Goal: Task Accomplishment & Management: Use online tool/utility

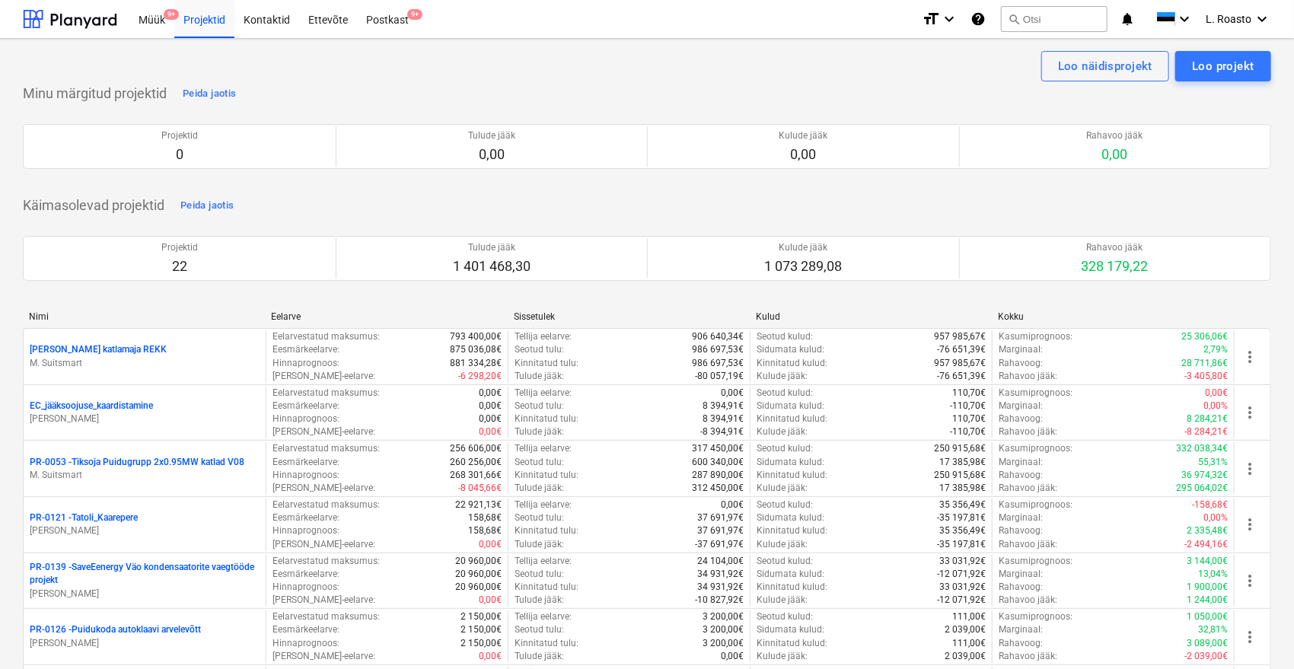
scroll to position [1189, 0]
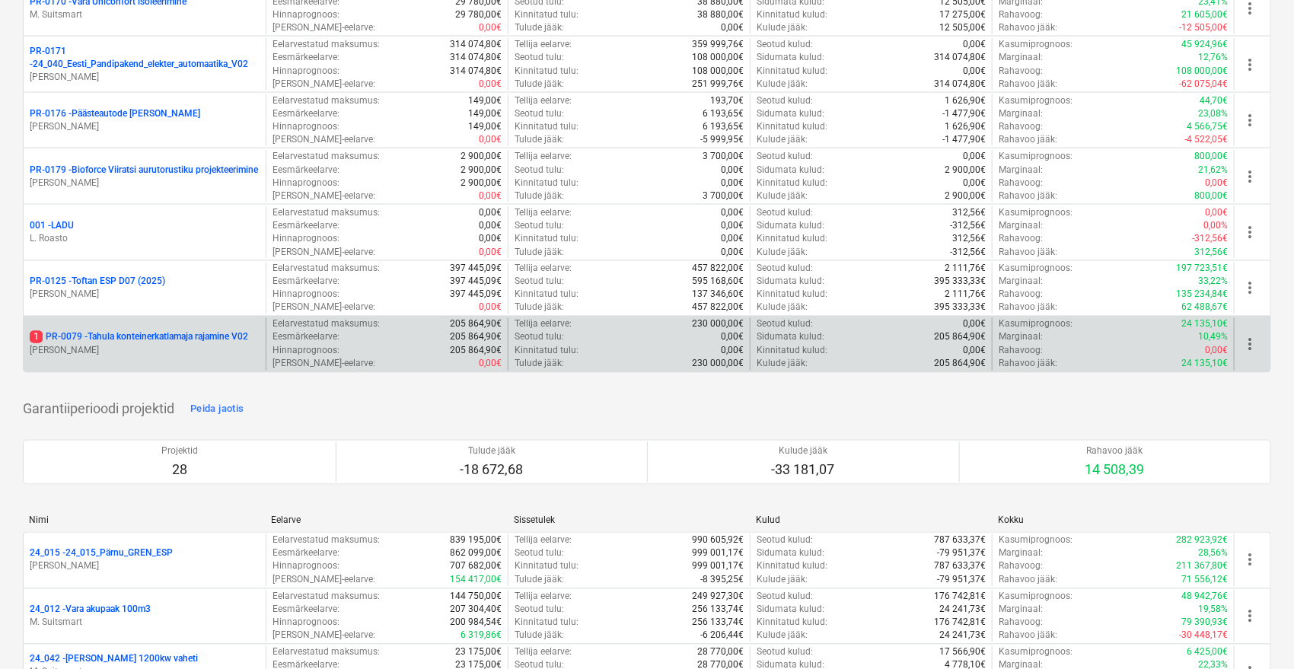
click at [203, 340] on p "1 PR-0079 - Tahula konteinerkatlamaja rajamine V02" at bounding box center [139, 337] width 218 height 13
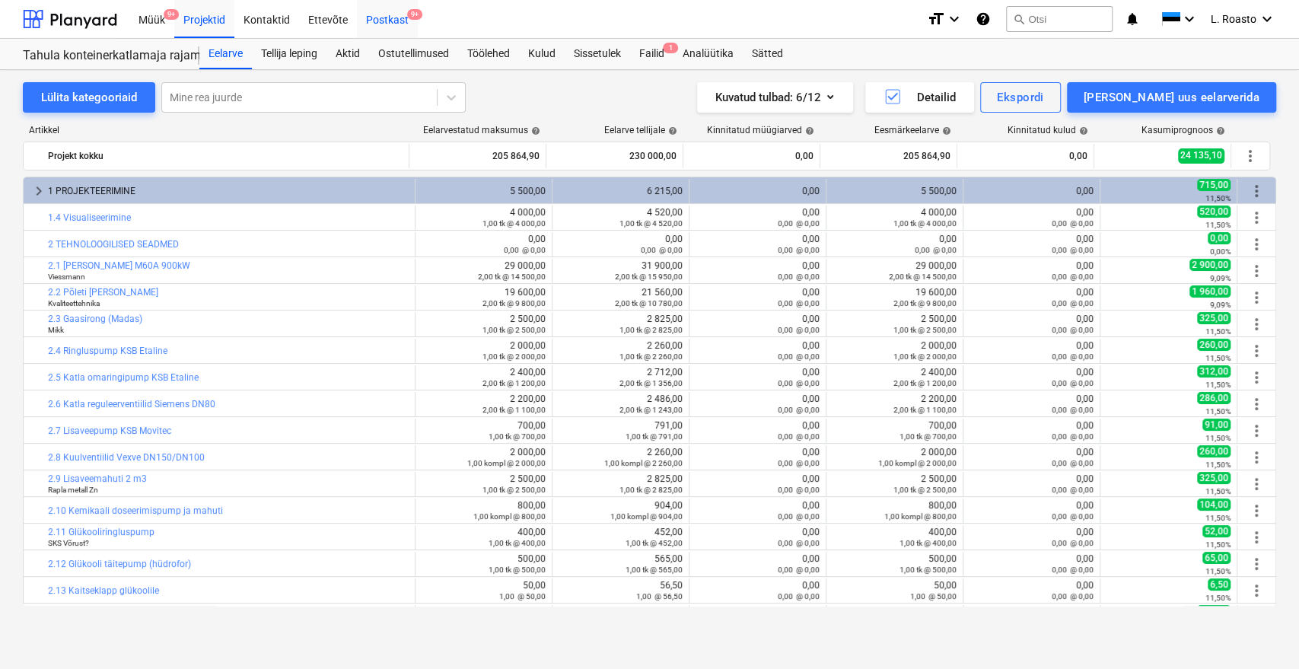
click at [407, 26] on div "Postkast 9+" at bounding box center [387, 18] width 61 height 39
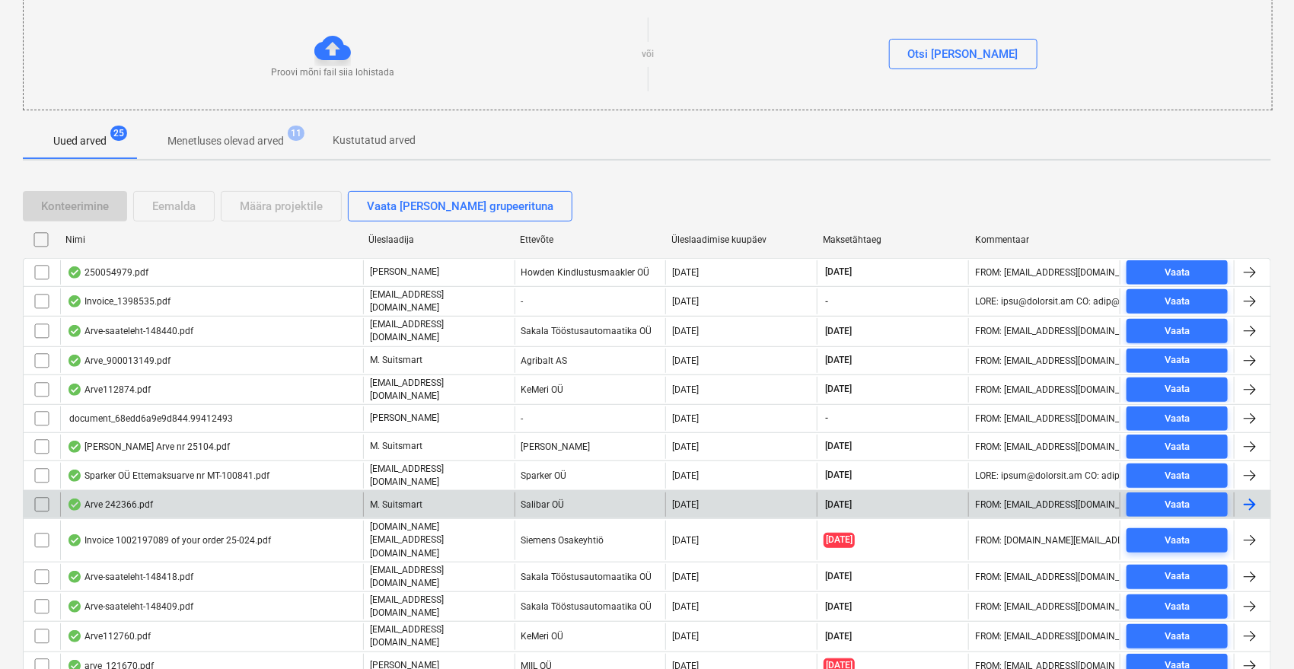
scroll to position [169, 0]
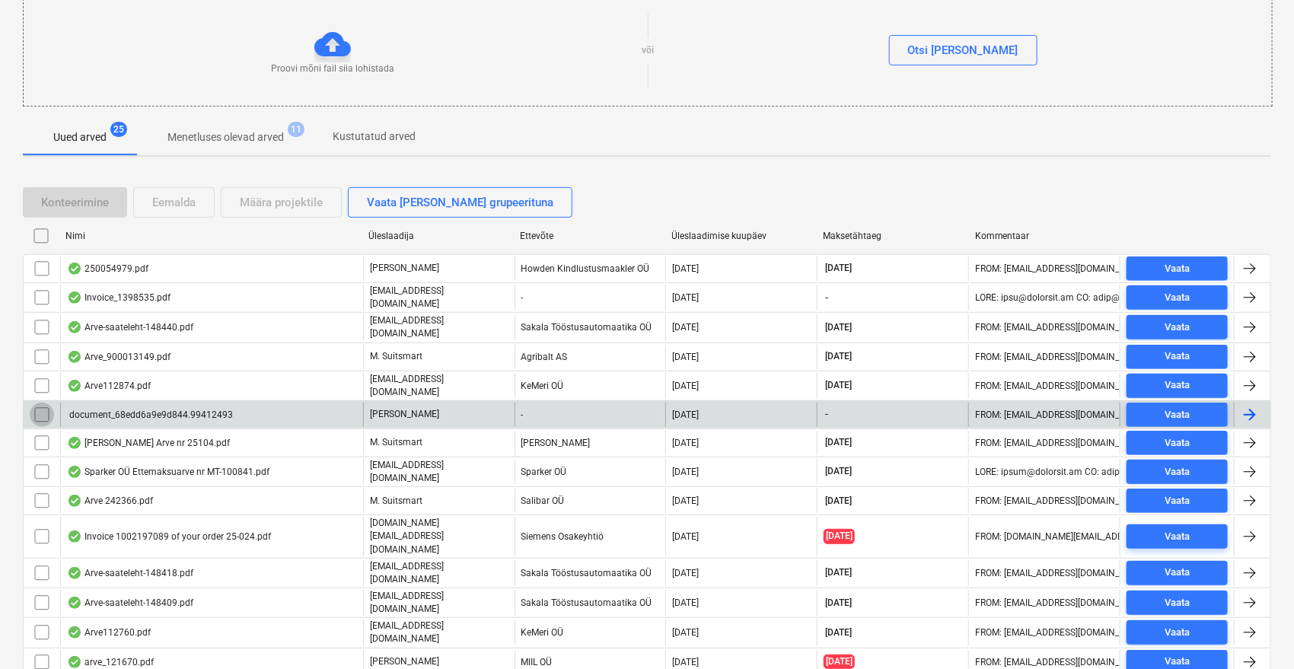
click at [40, 411] on input "checkbox" at bounding box center [42, 415] width 24 height 24
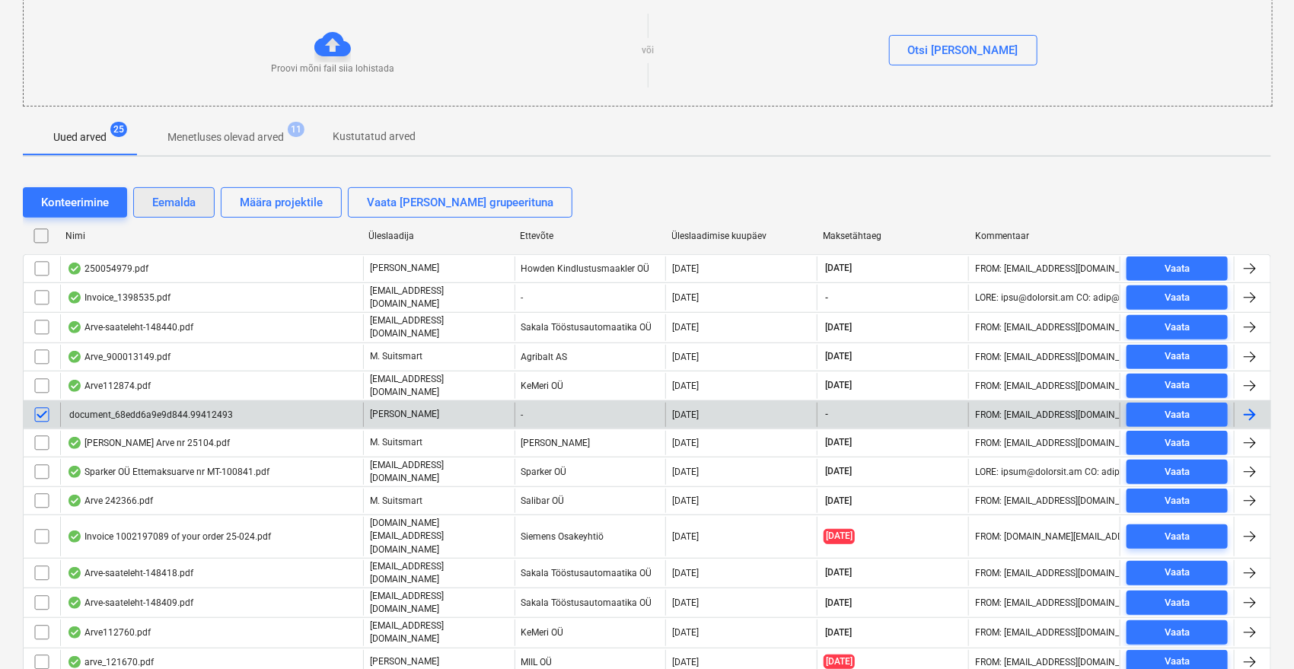
click at [196, 198] on button "Eemalda" at bounding box center [173, 202] width 81 height 30
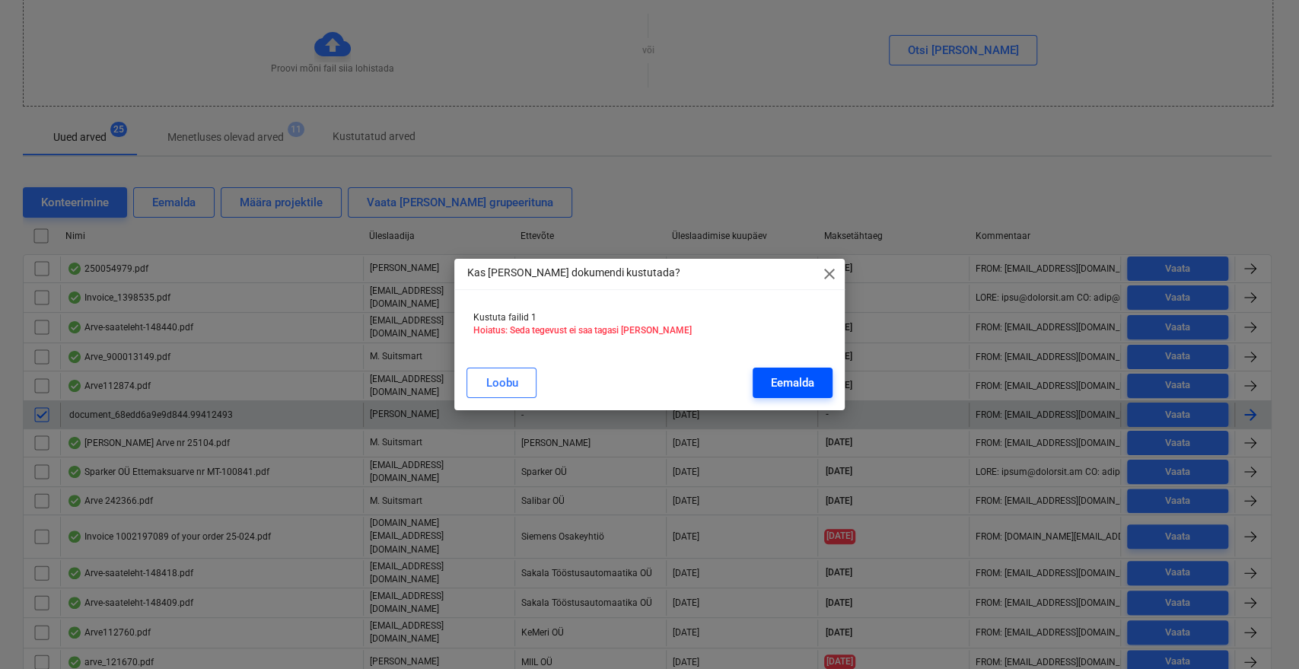
click at [795, 375] on div "Eemalda" at bounding box center [792, 383] width 43 height 20
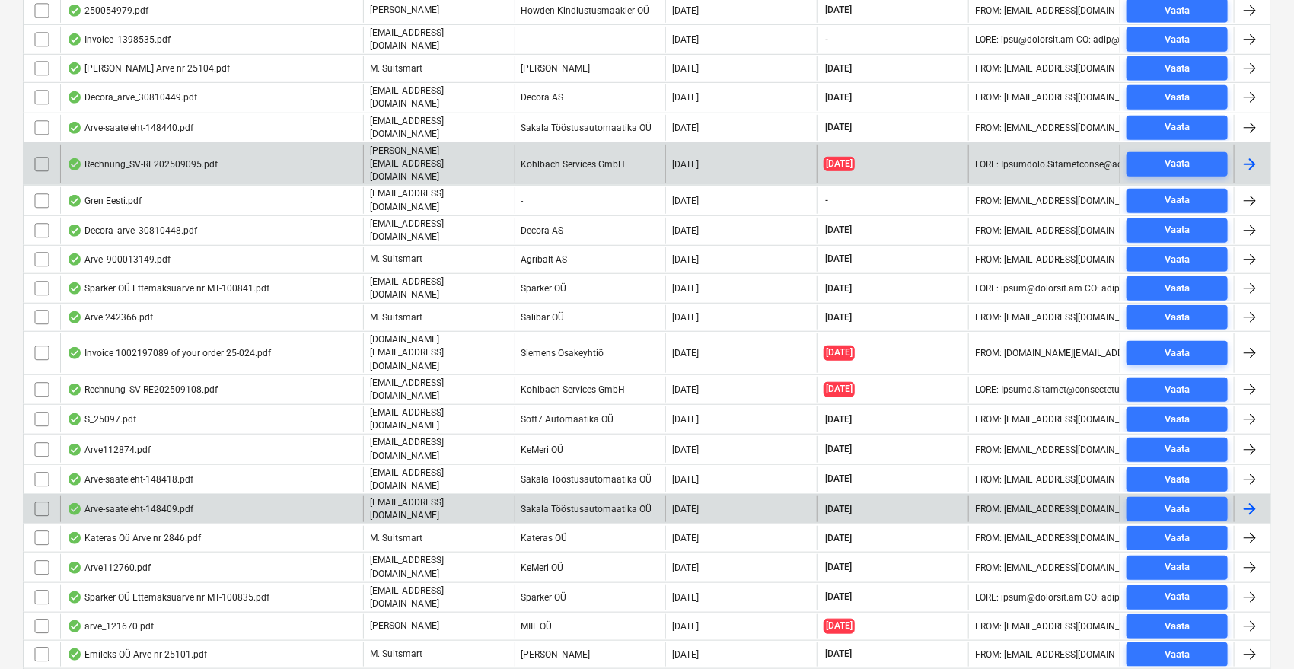
scroll to position [398, 0]
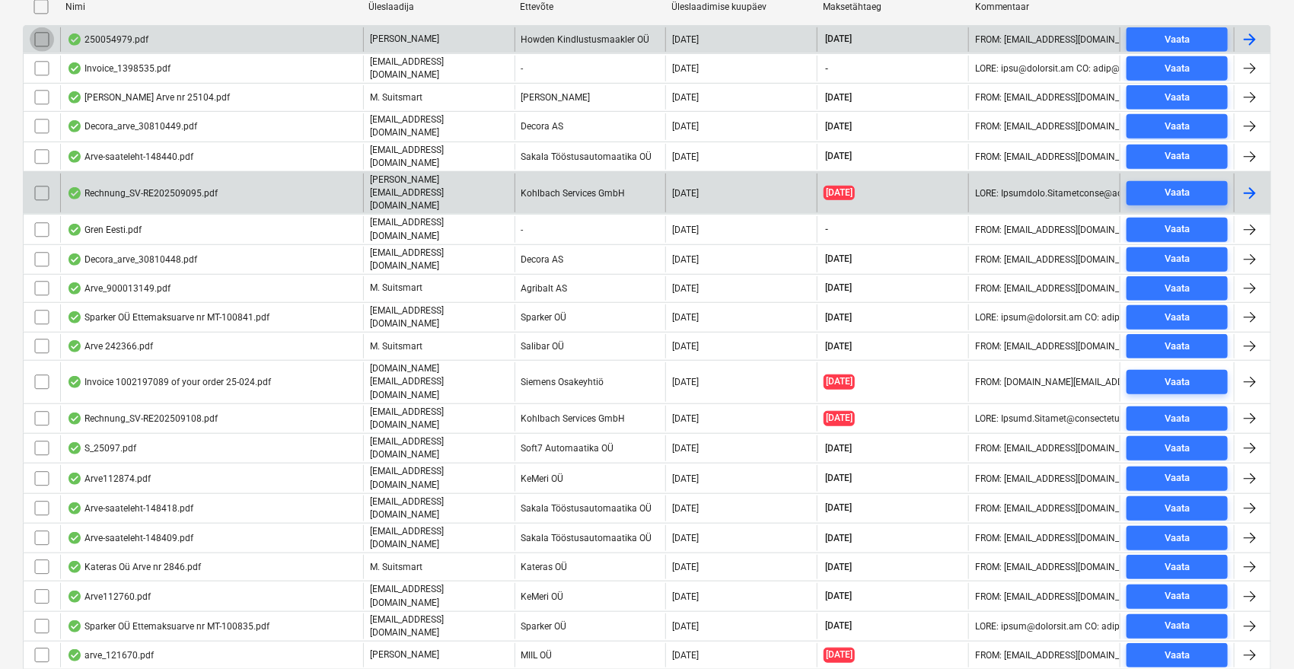
click at [43, 40] on input "checkbox" at bounding box center [42, 39] width 24 height 24
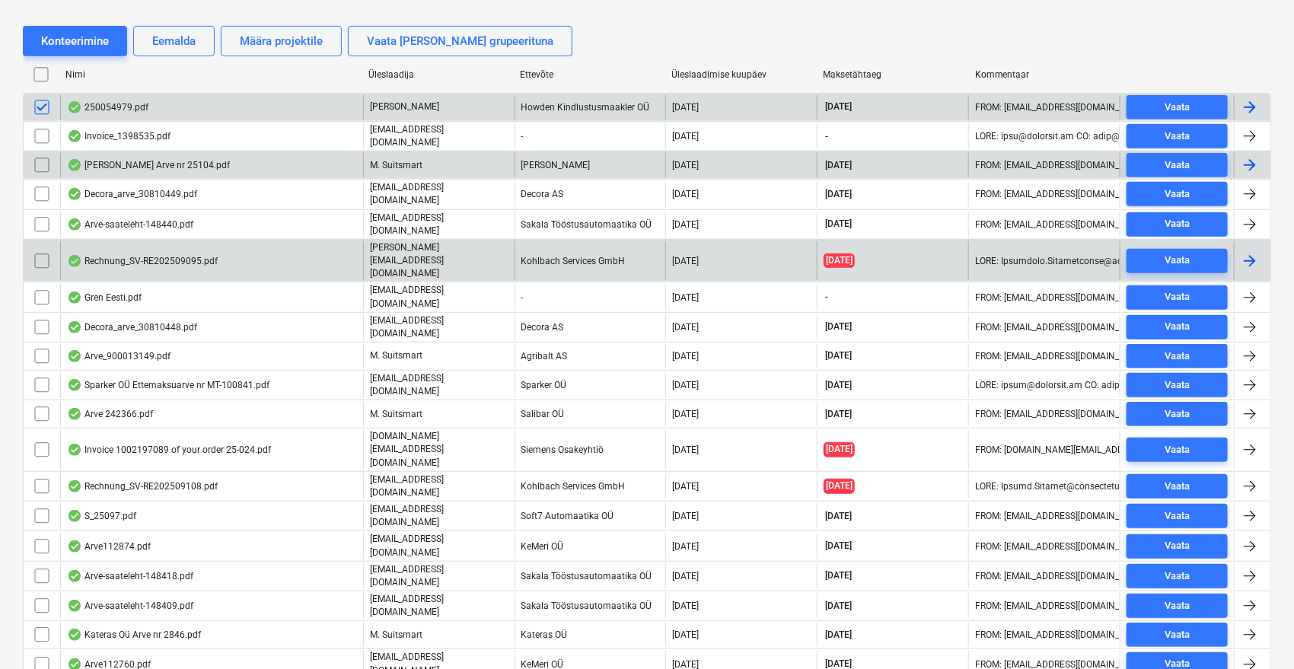
scroll to position [229, 0]
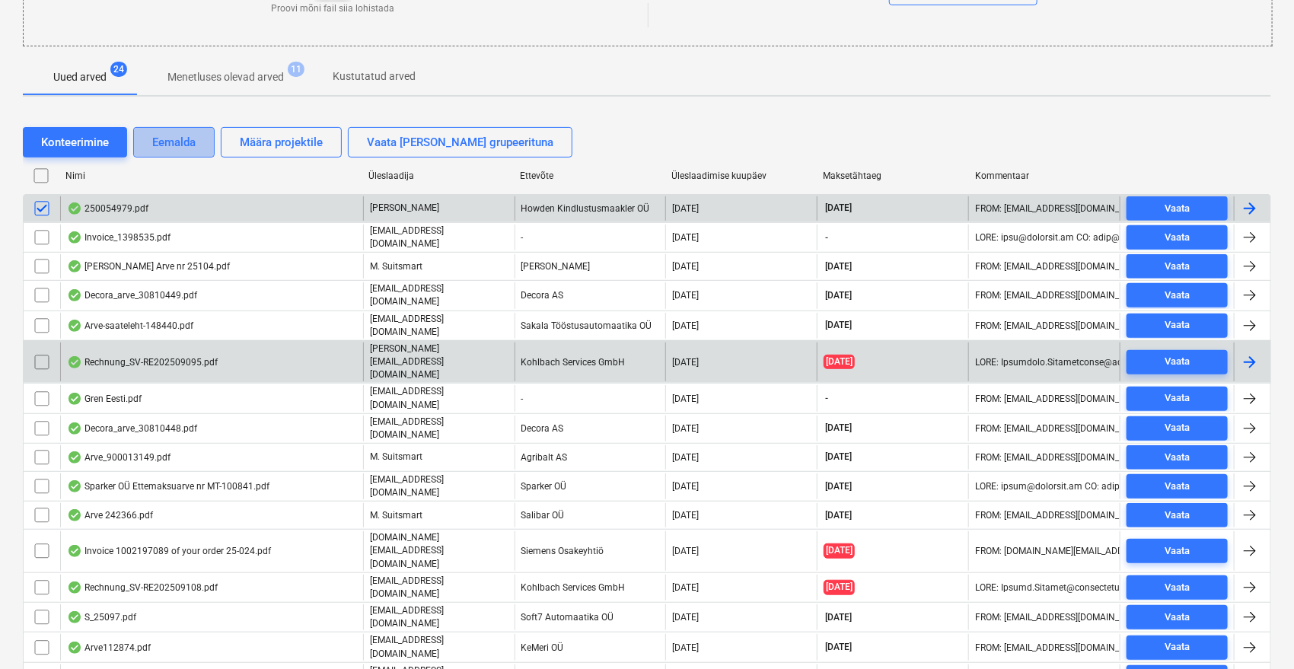
click at [183, 132] on div "Eemalda" at bounding box center [173, 142] width 43 height 20
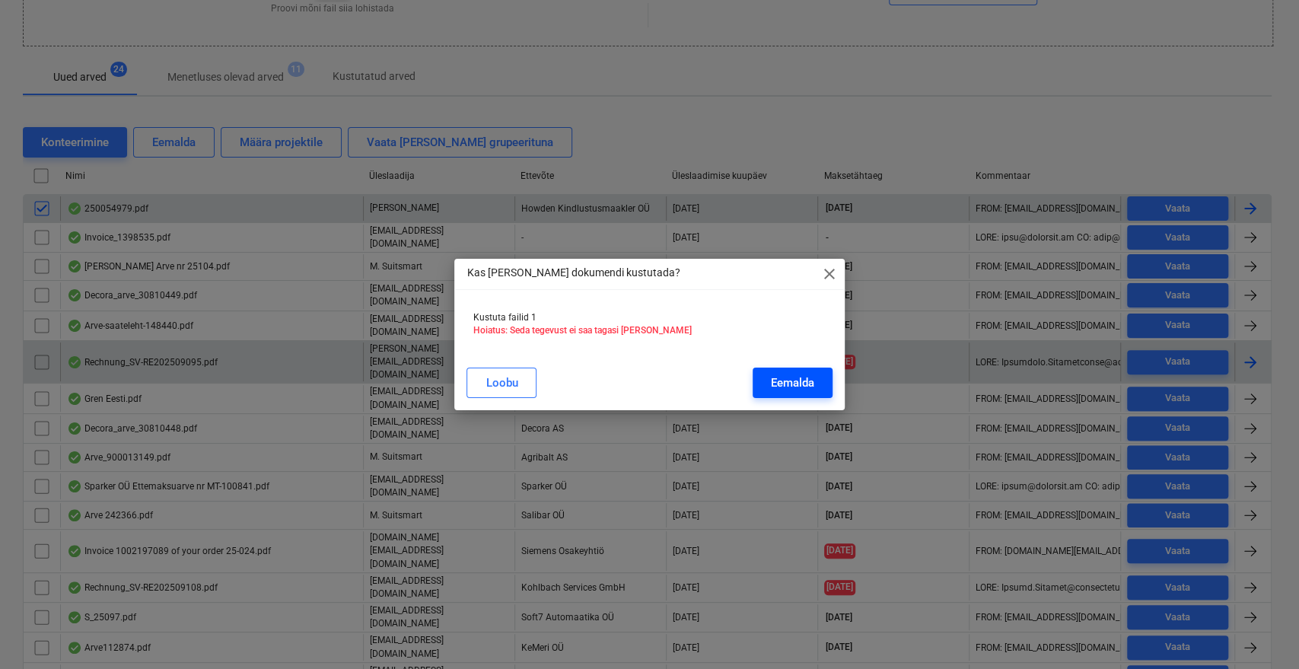
click at [797, 381] on div "Eemalda" at bounding box center [792, 383] width 43 height 20
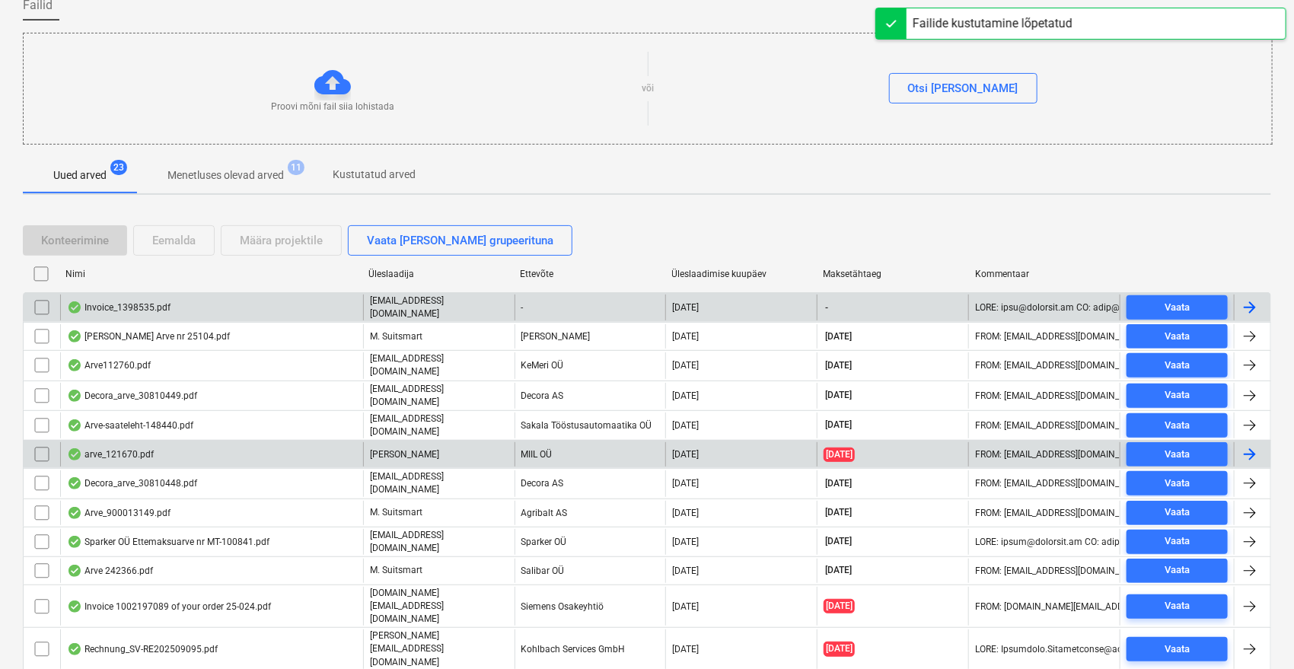
scroll to position [0, 0]
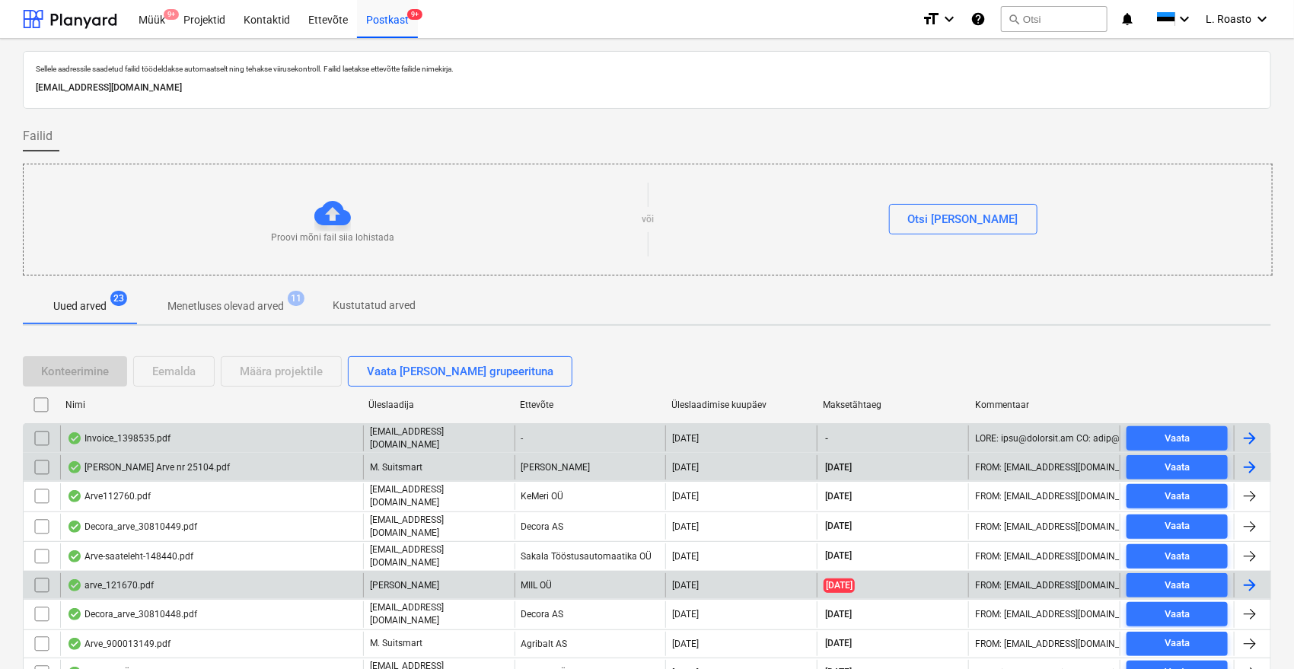
click at [199, 464] on div "[PERSON_NAME] Arve nr 25104.pdf" at bounding box center [148, 467] width 163 height 12
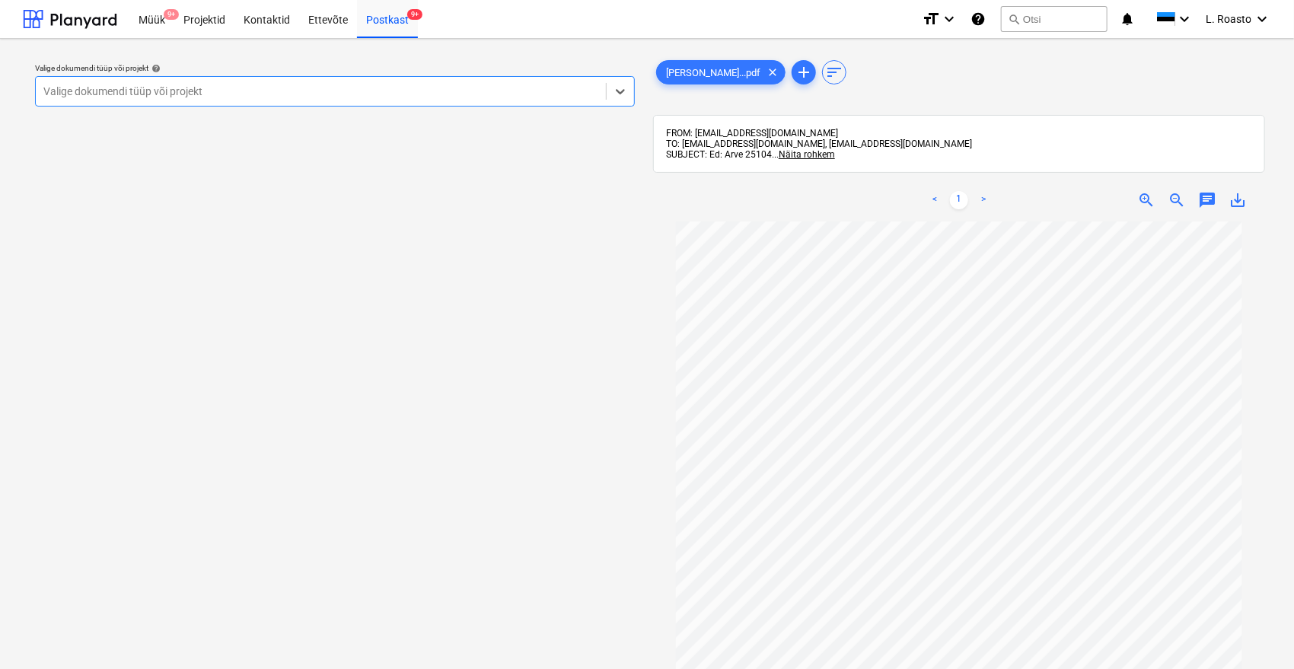
click at [395, 99] on div at bounding box center [320, 91] width 555 height 15
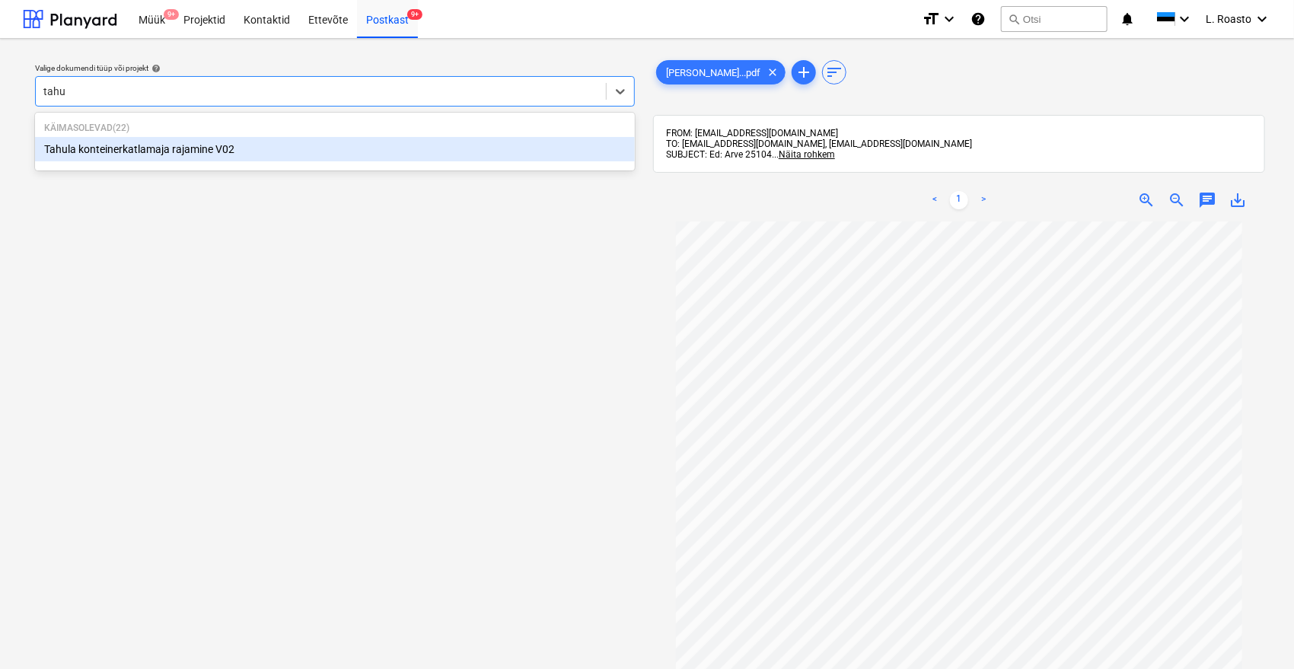
type input "tahul"
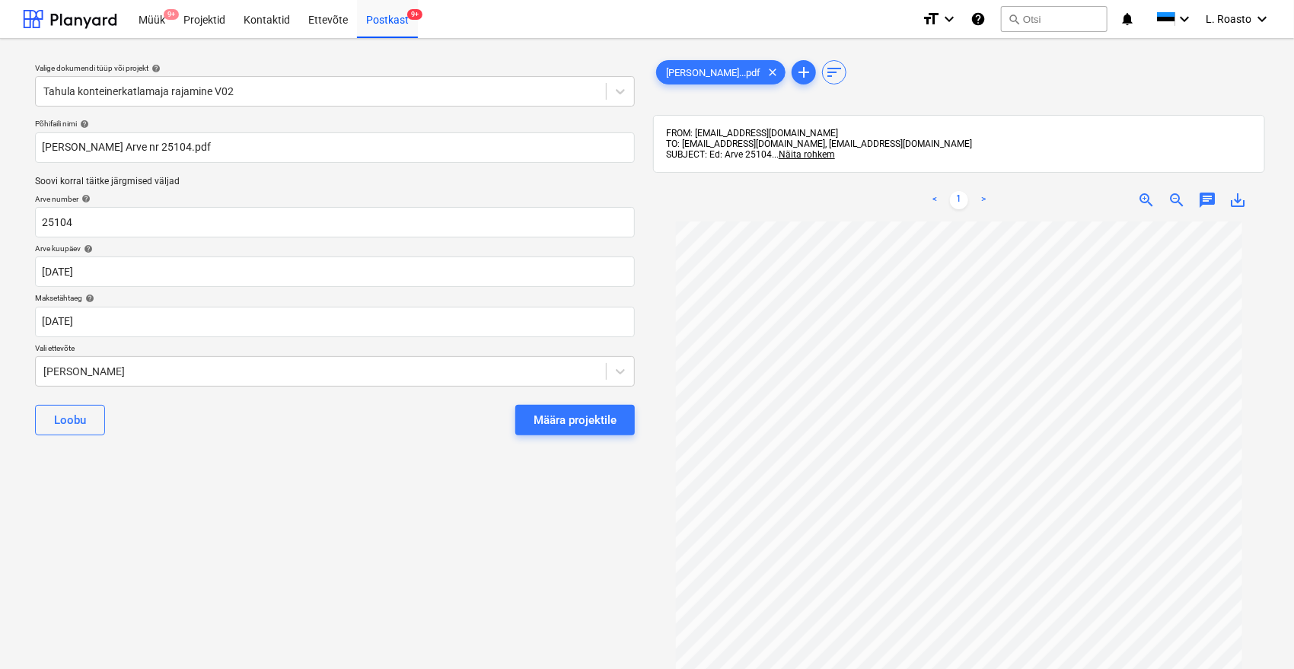
click at [638, 420] on div "Põhifaili nimi help [PERSON_NAME] Arve nr 25104.pdf Soovi korral täitke järgmis…" at bounding box center [335, 283] width 612 height 341
click at [604, 413] on div "Määra projektile" at bounding box center [575, 420] width 83 height 20
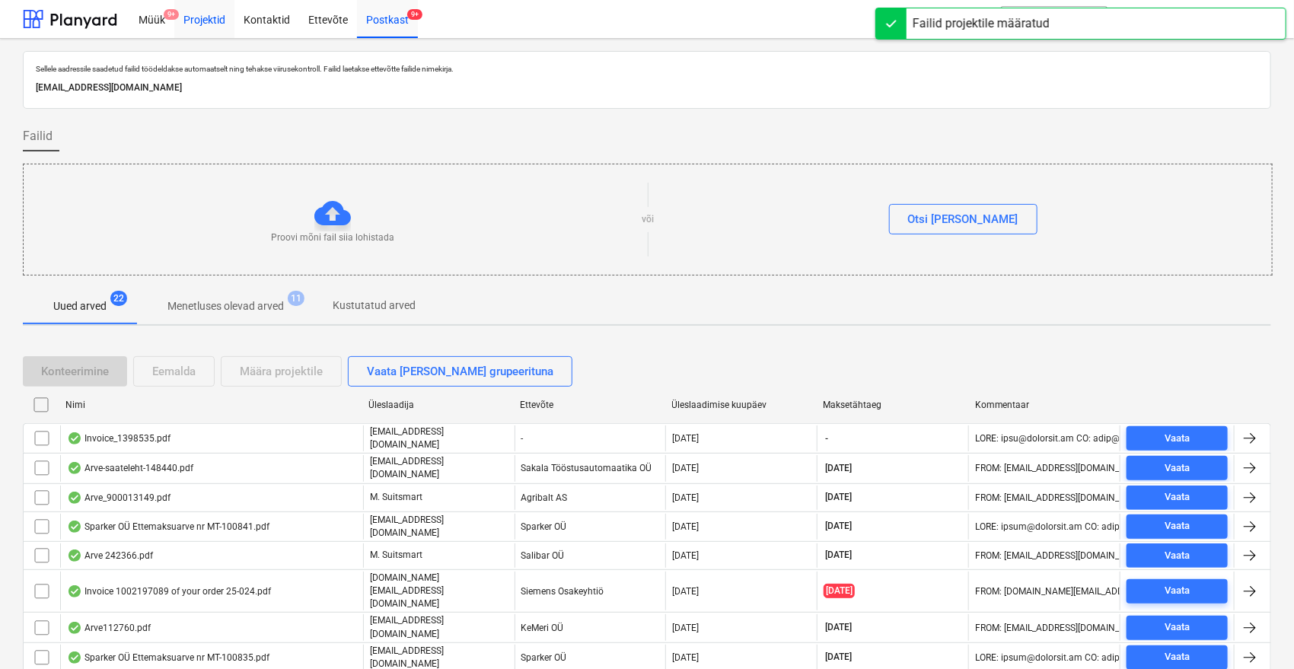
click at [201, 20] on div "Projektid" at bounding box center [204, 18] width 60 height 39
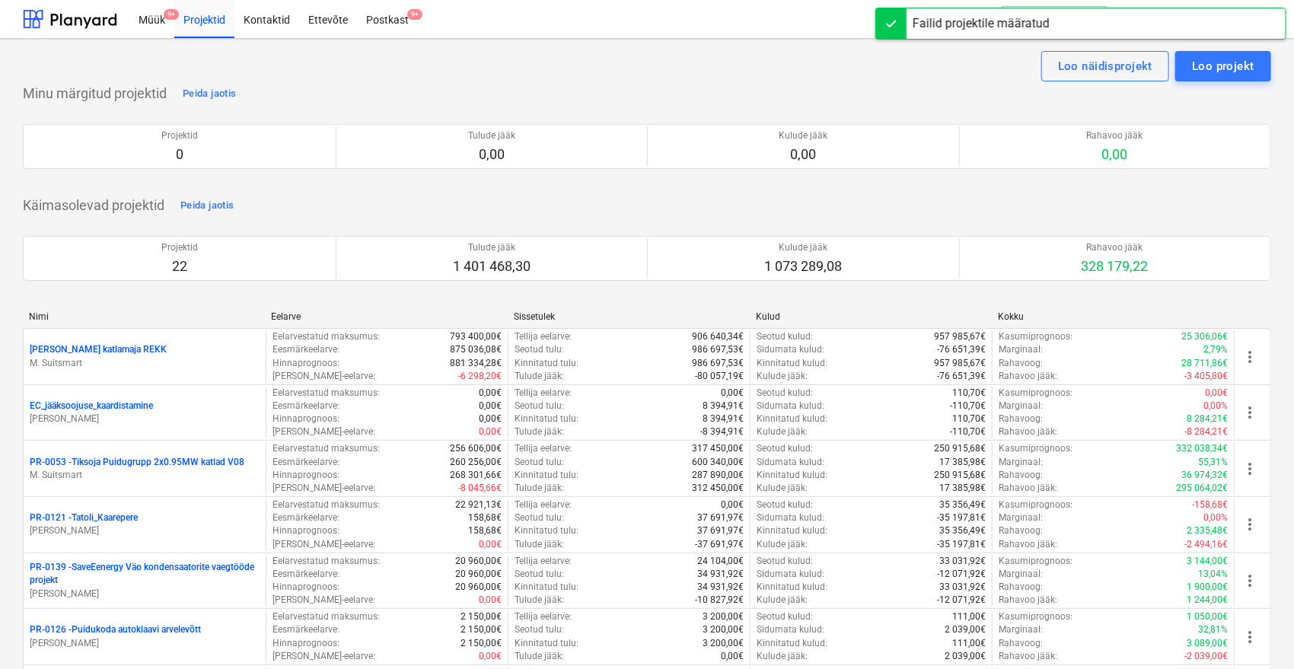
scroll to position [1189, 0]
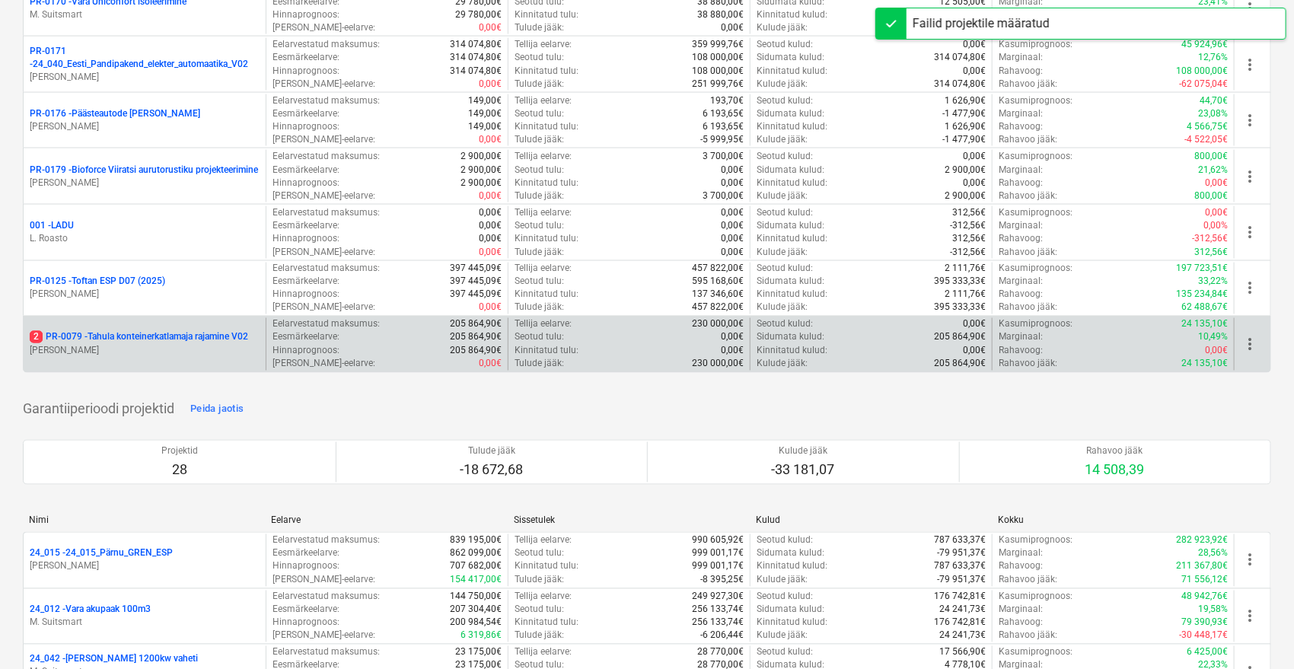
click at [202, 338] on p "2 PR-0079 - Tahula konteinerkatlamaja rajamine V02" at bounding box center [139, 337] width 218 height 13
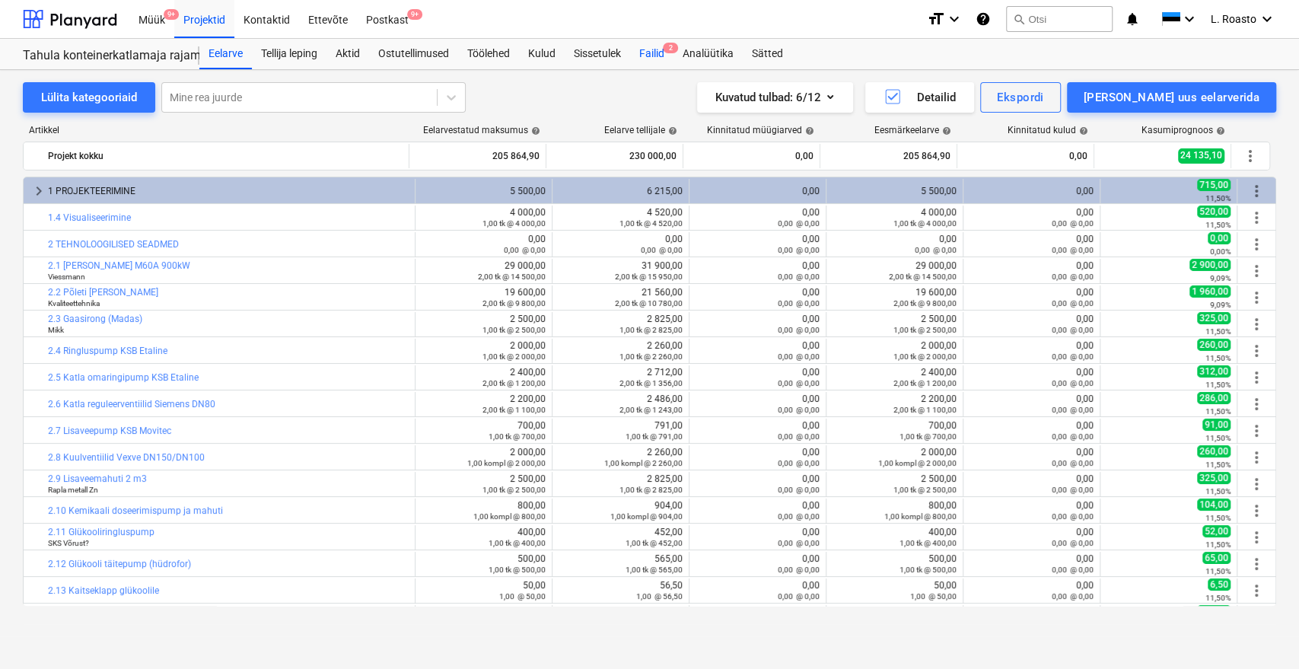
click at [662, 58] on div "Failid 2" at bounding box center [651, 54] width 43 height 30
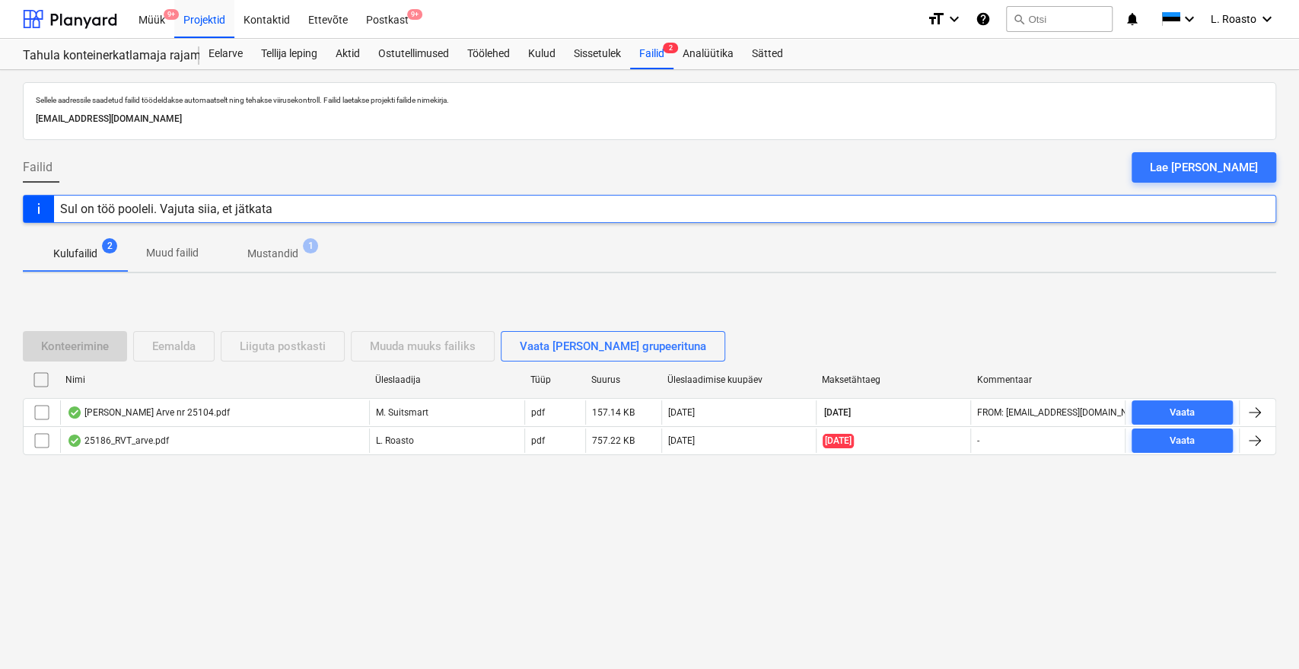
click at [282, 264] on span "Mustandid 1" at bounding box center [273, 253] width 112 height 27
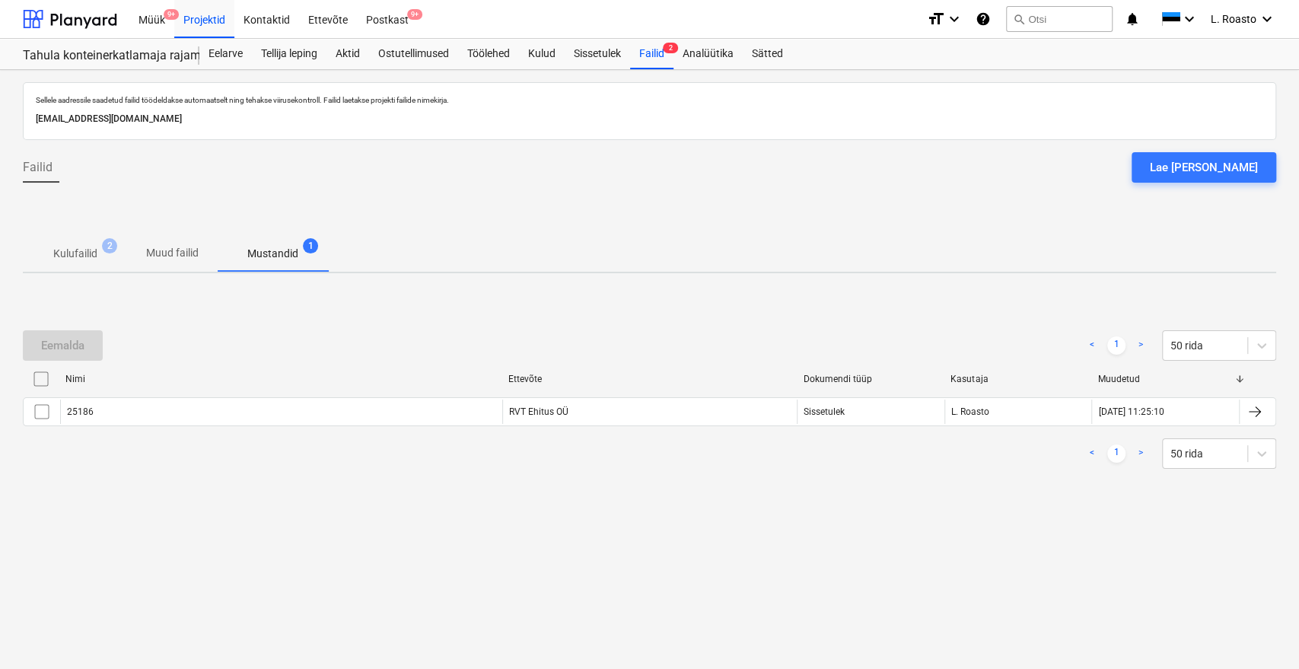
click at [93, 252] on p "Kulufailid" at bounding box center [75, 254] width 44 height 16
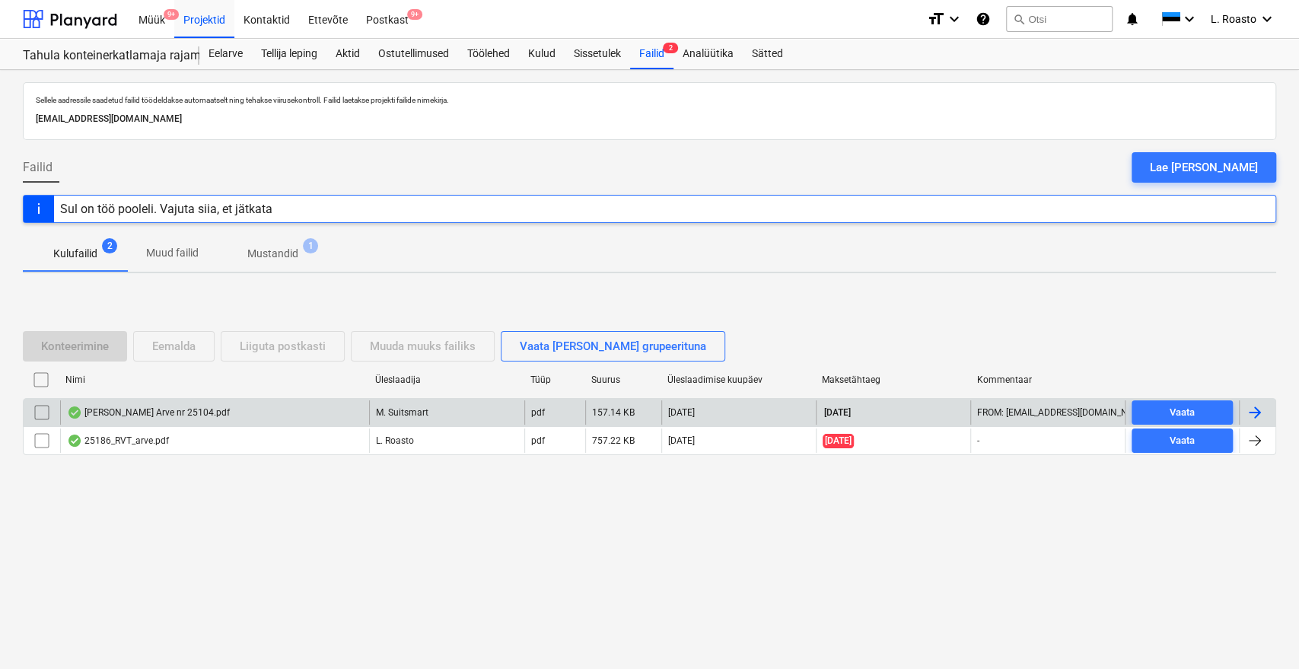
click at [1248, 407] on div at bounding box center [1255, 412] width 18 height 18
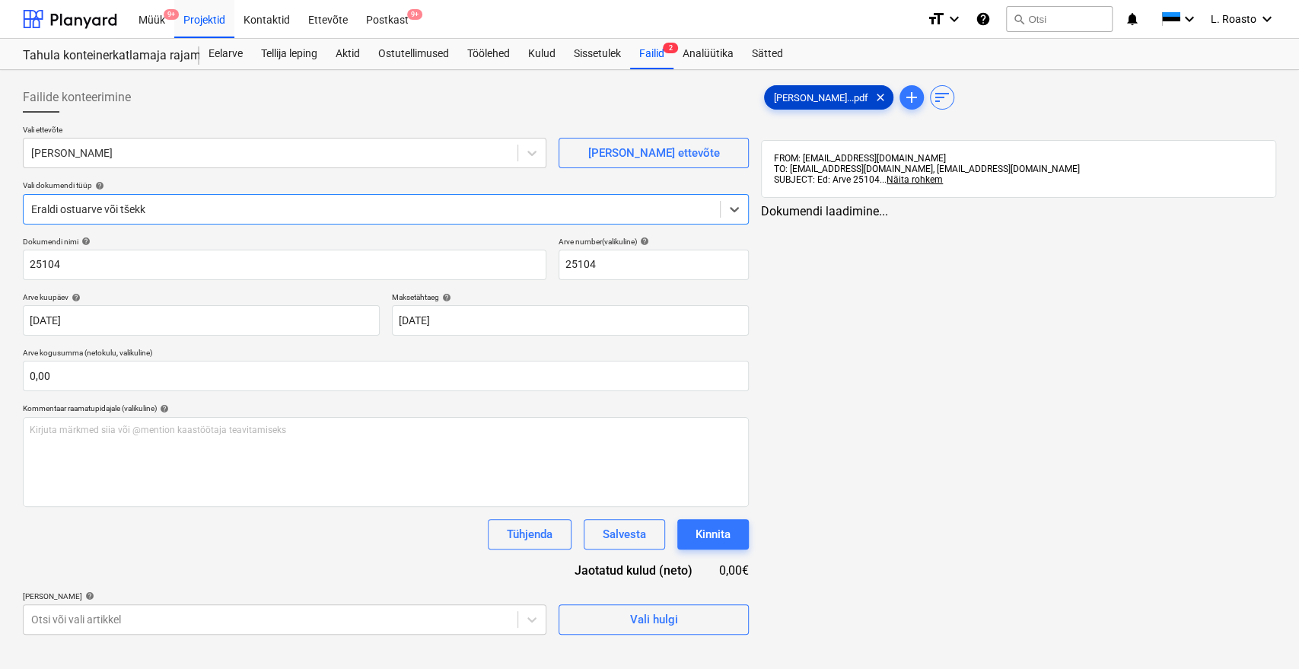
click at [819, 108] on div "[PERSON_NAME]...pdf clear" at bounding box center [828, 97] width 129 height 24
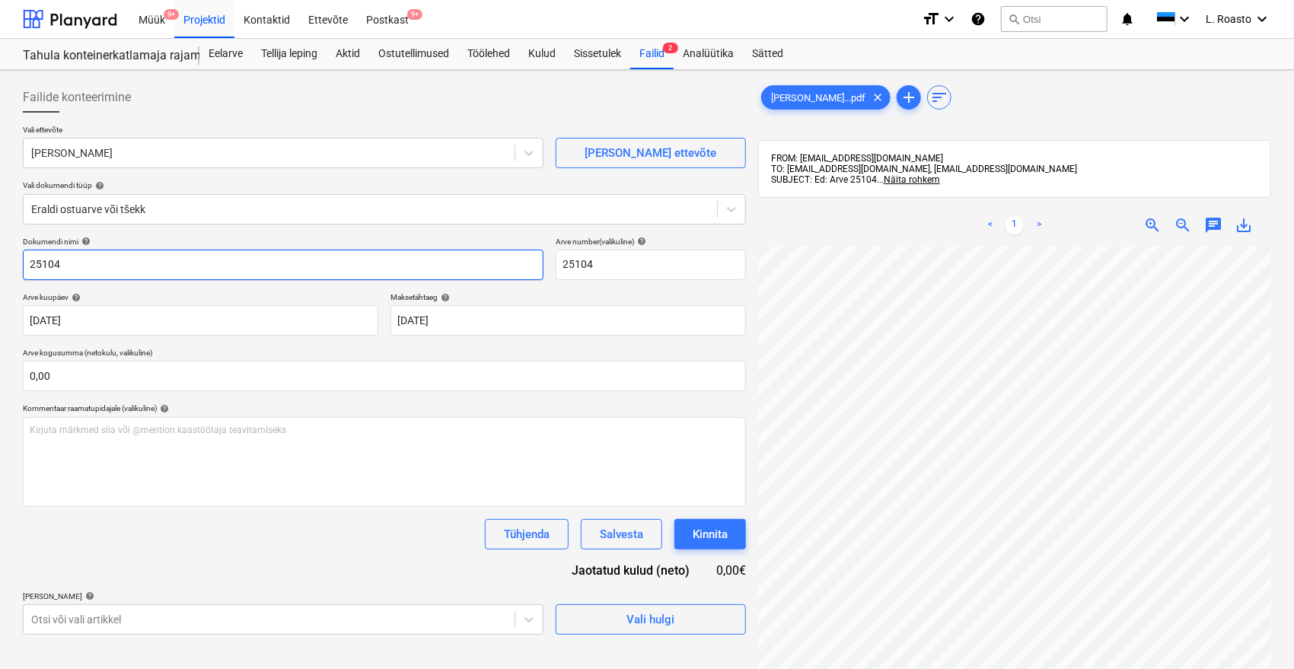
click at [33, 264] on input "25104" at bounding box center [283, 265] width 521 height 30
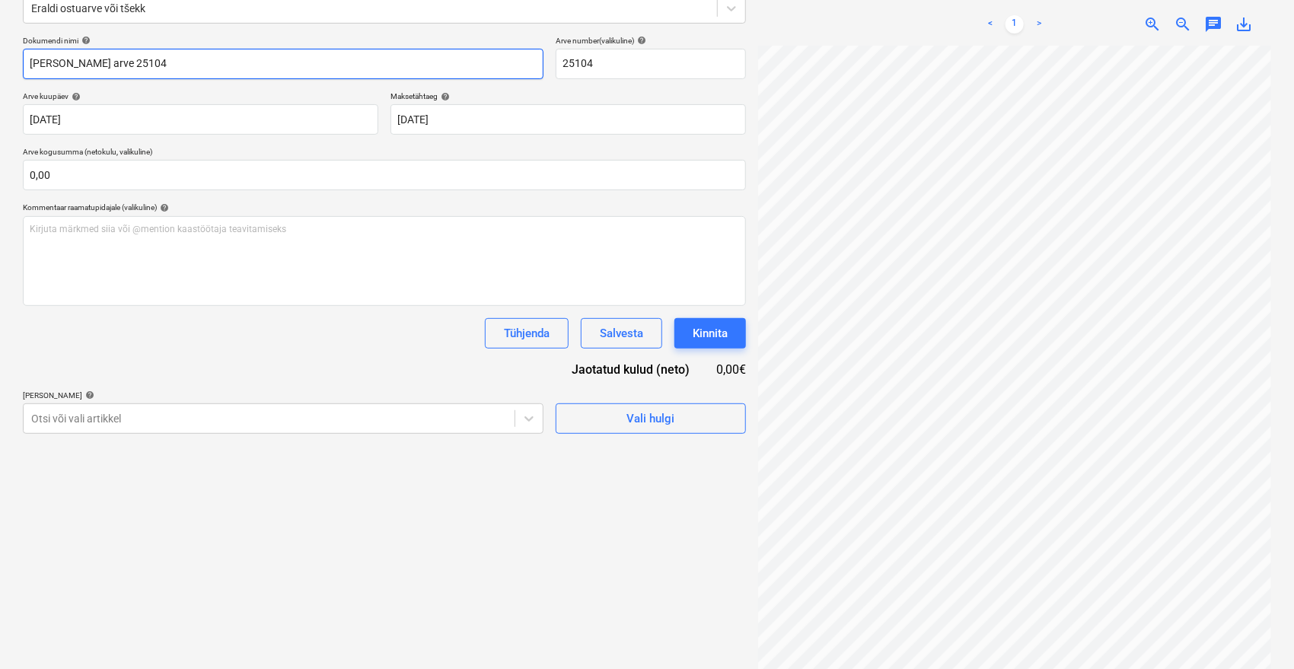
scroll to position [216, 0]
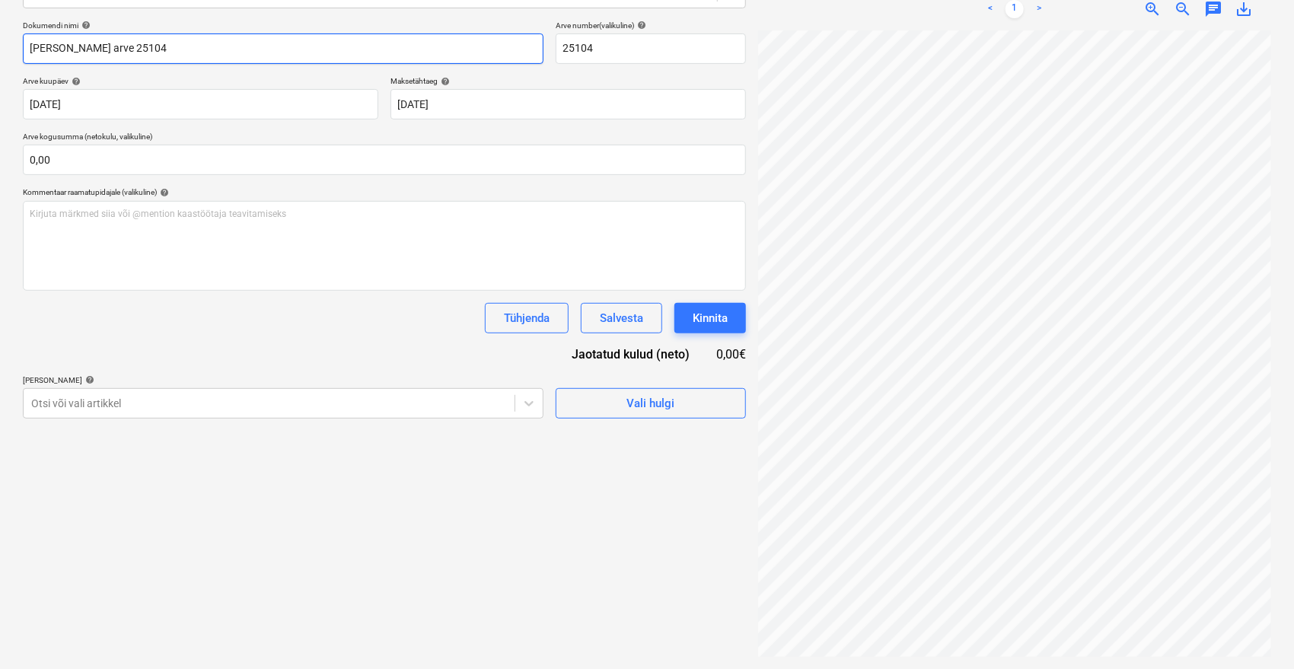
type input "[PERSON_NAME] arve 25104"
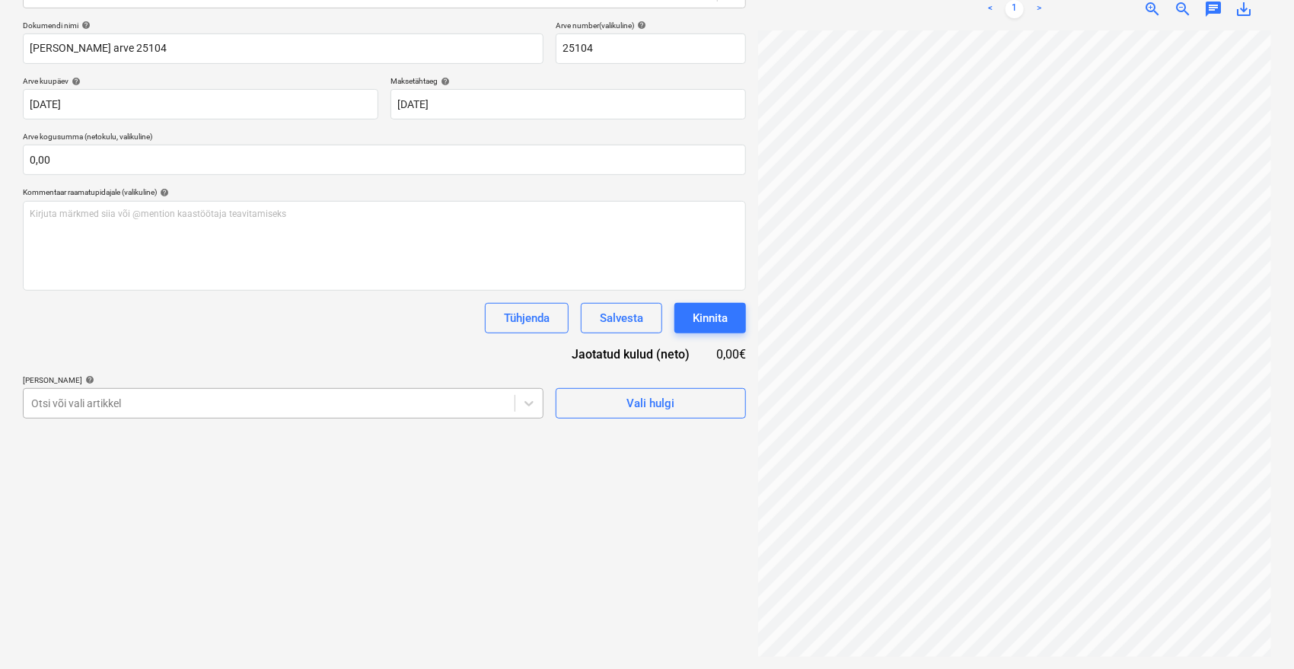
click at [207, 399] on div at bounding box center [269, 403] width 476 height 15
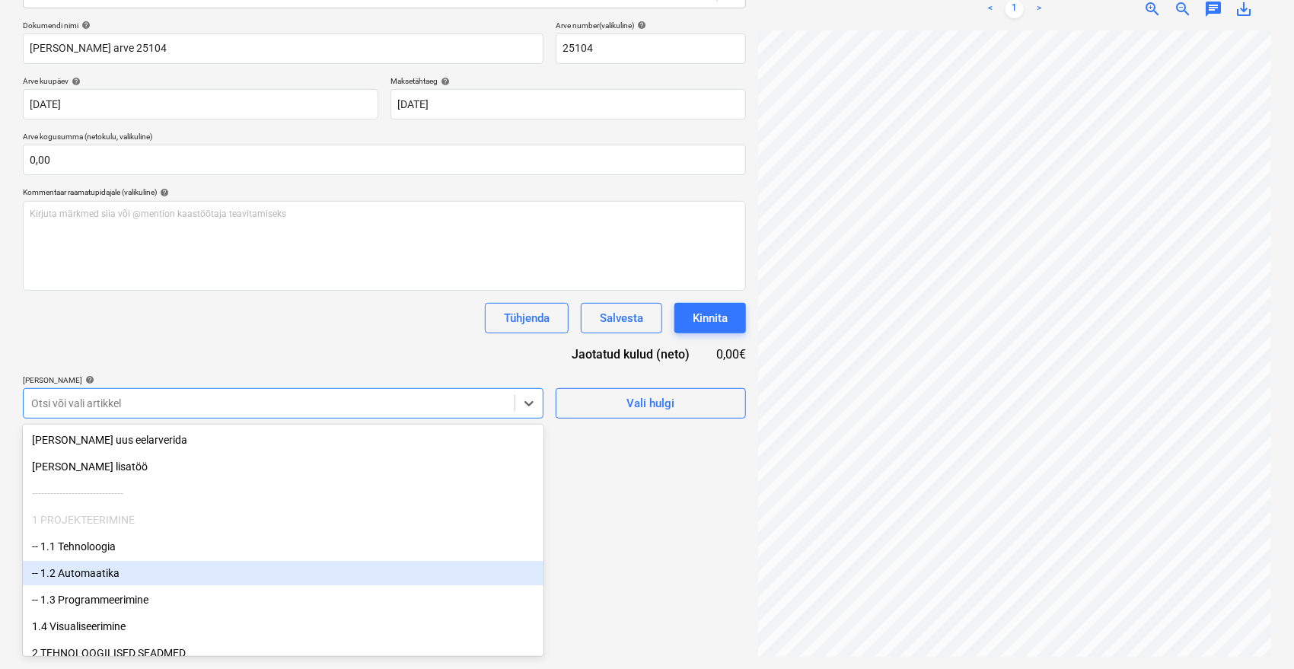
scroll to position [169, 0]
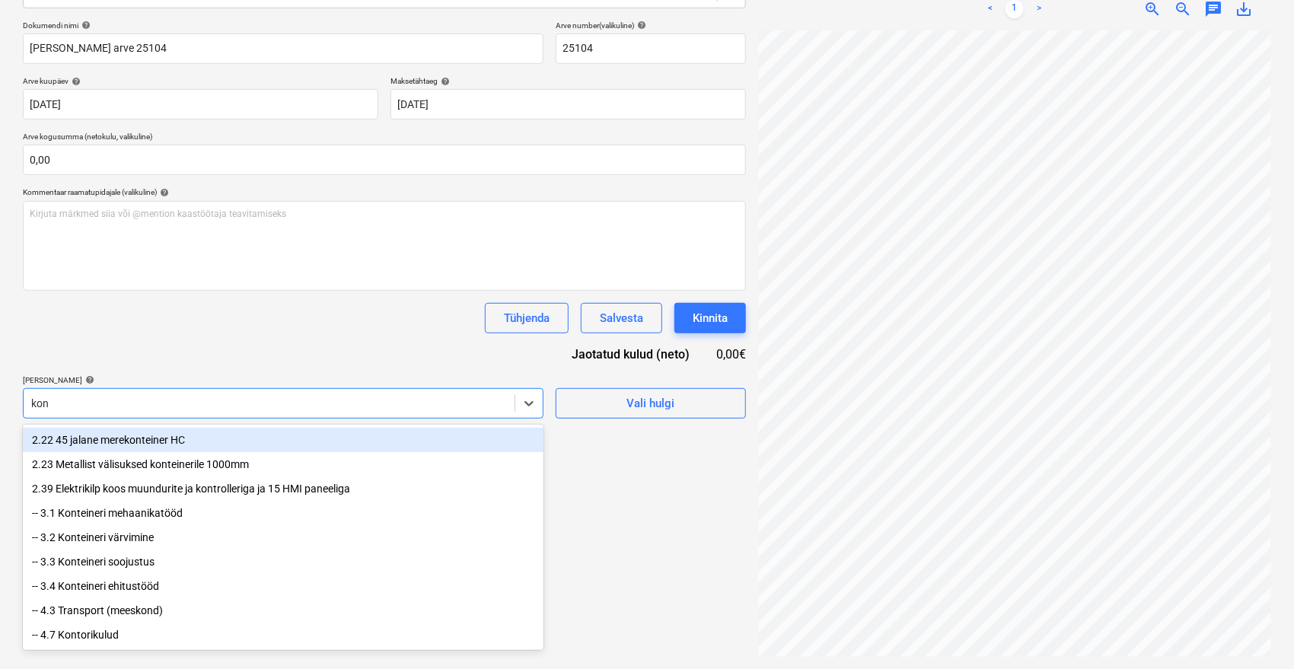
type input "kon"
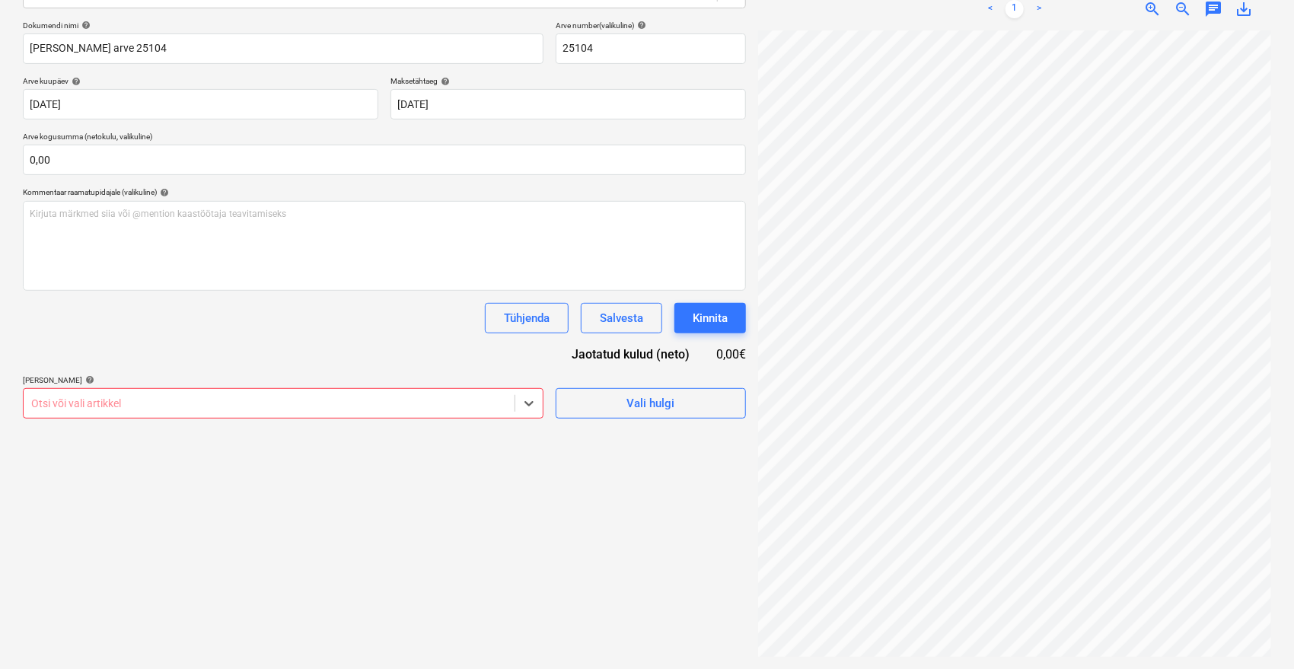
click at [158, 394] on div "Otsi või vali artikkel" at bounding box center [269, 403] width 491 height 21
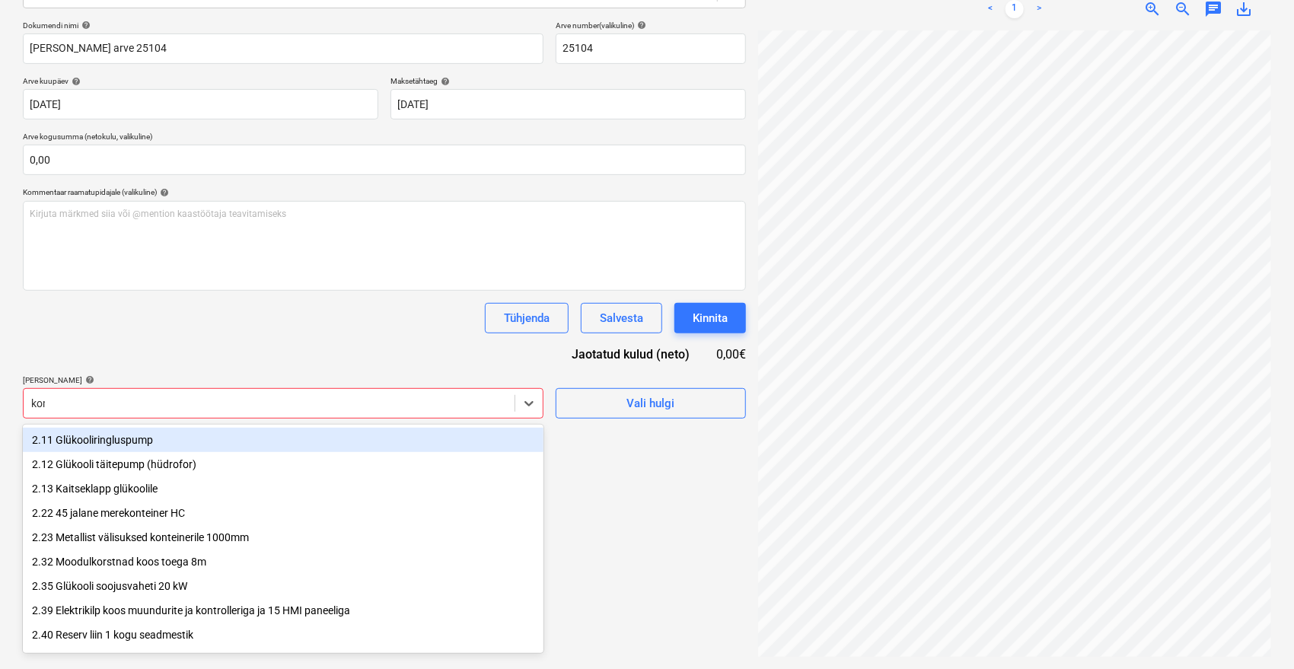
type input "kont"
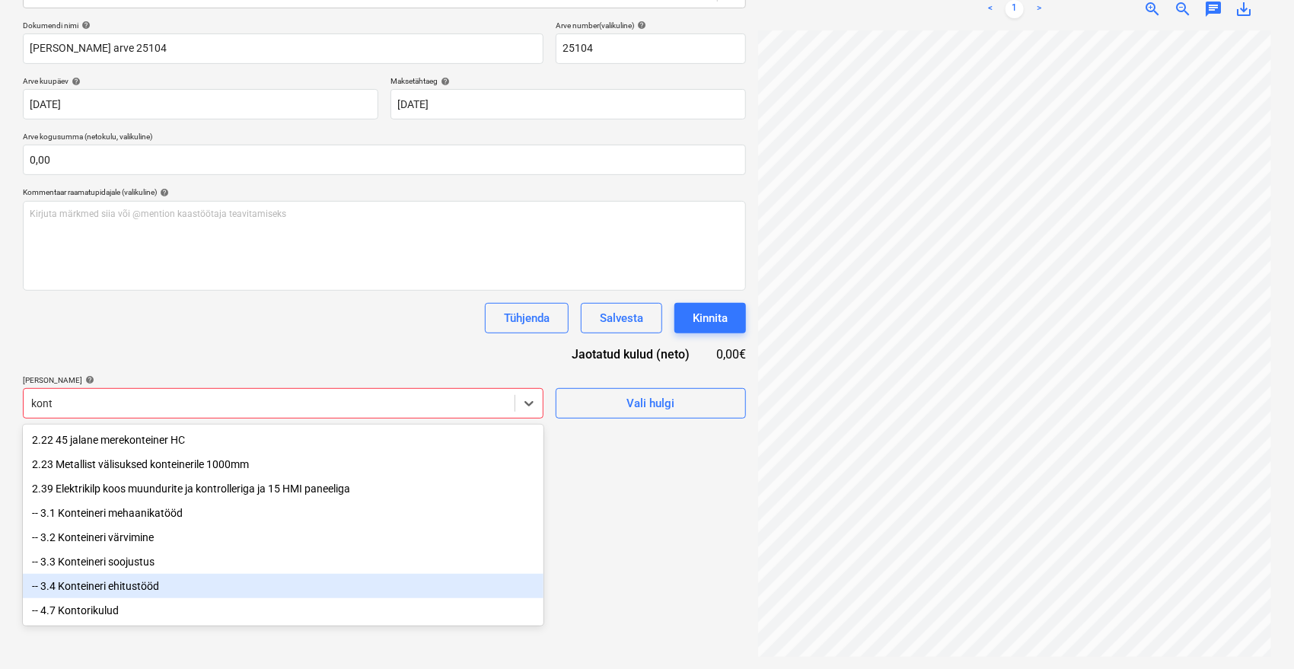
click at [152, 585] on div "-- 3.4 Konteineri ehitustööd" at bounding box center [283, 586] width 521 height 24
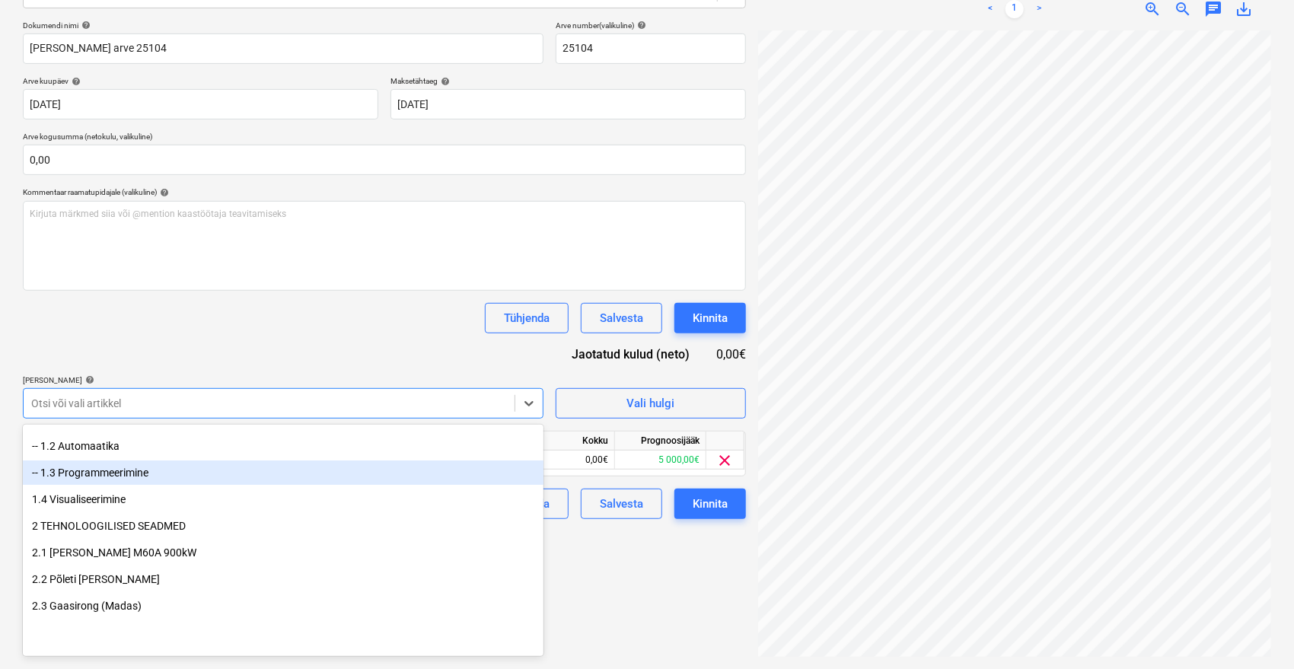
scroll to position [338, 0]
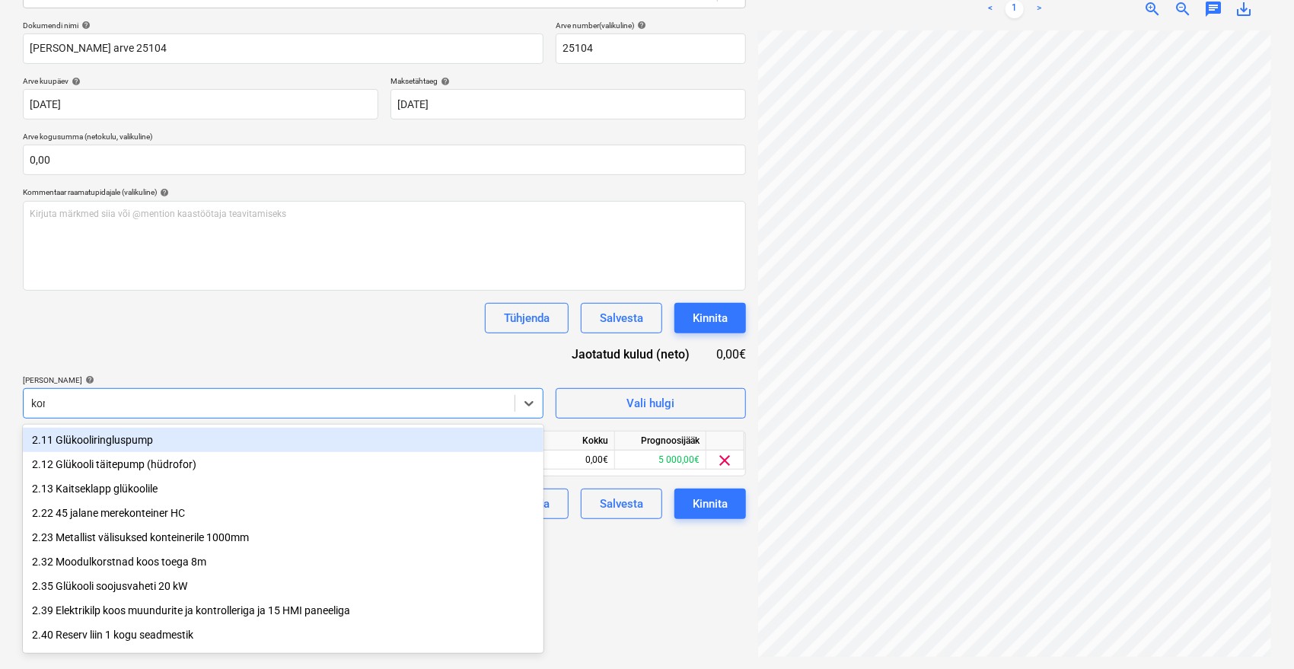
type input "kont"
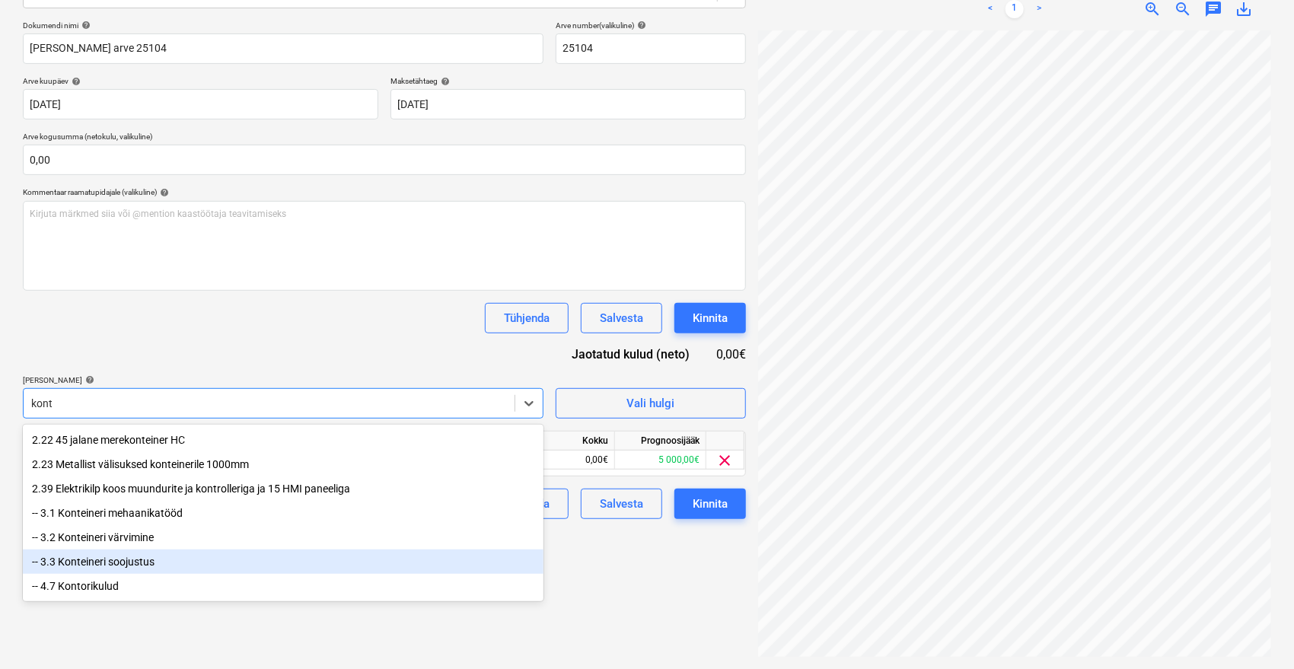
click at [165, 561] on div "-- 3.3 Konteineri soojustus" at bounding box center [283, 562] width 521 height 24
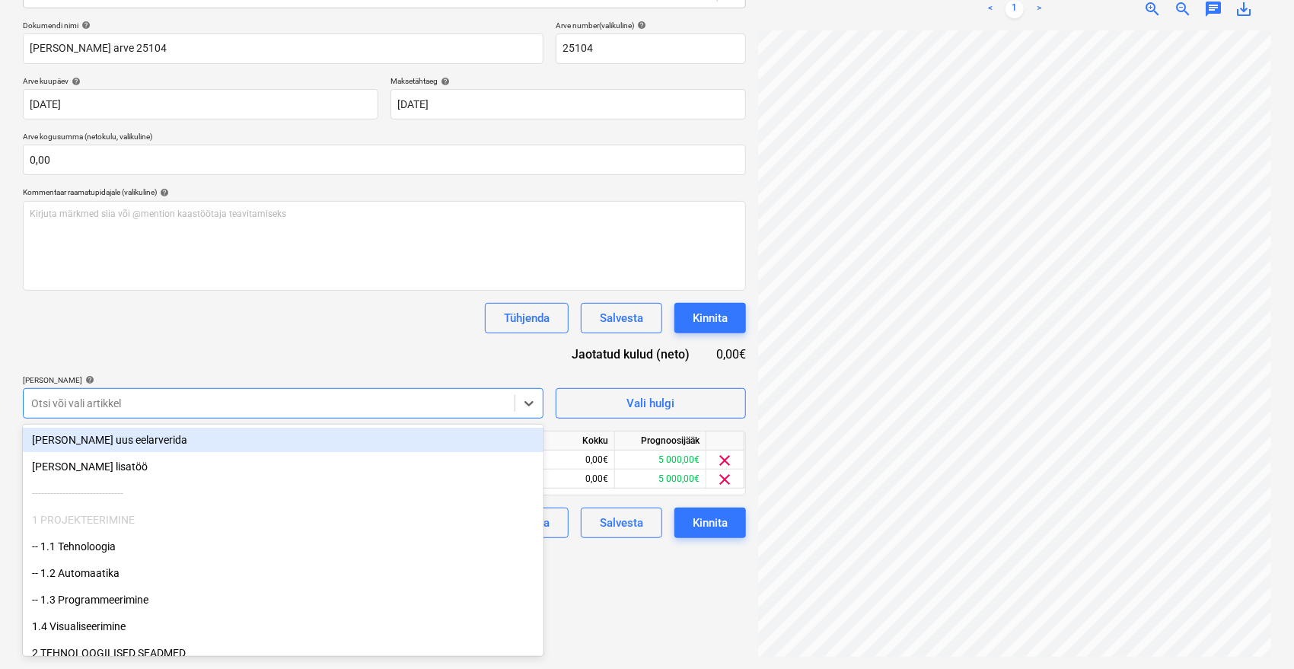
click at [234, 346] on div "Dokumendi nimi help [PERSON_NAME] arve 25104 Arve number (valikuline) help 2510…" at bounding box center [384, 280] width 723 height 518
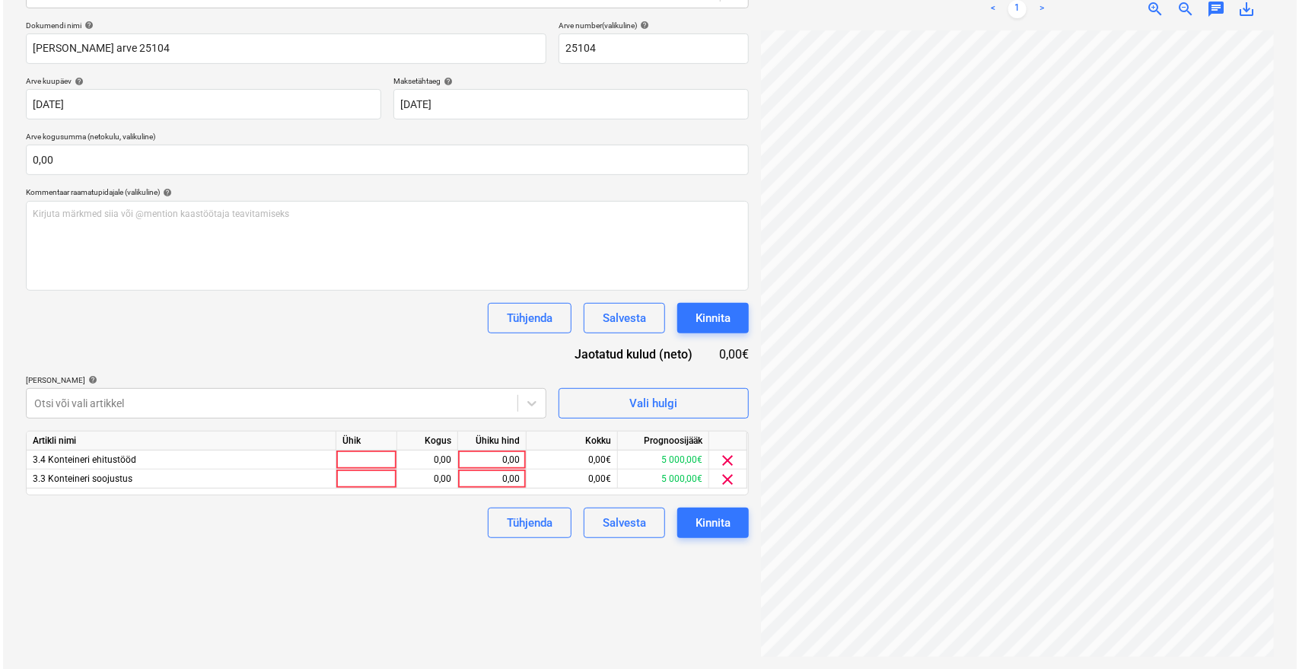
scroll to position [6, 61]
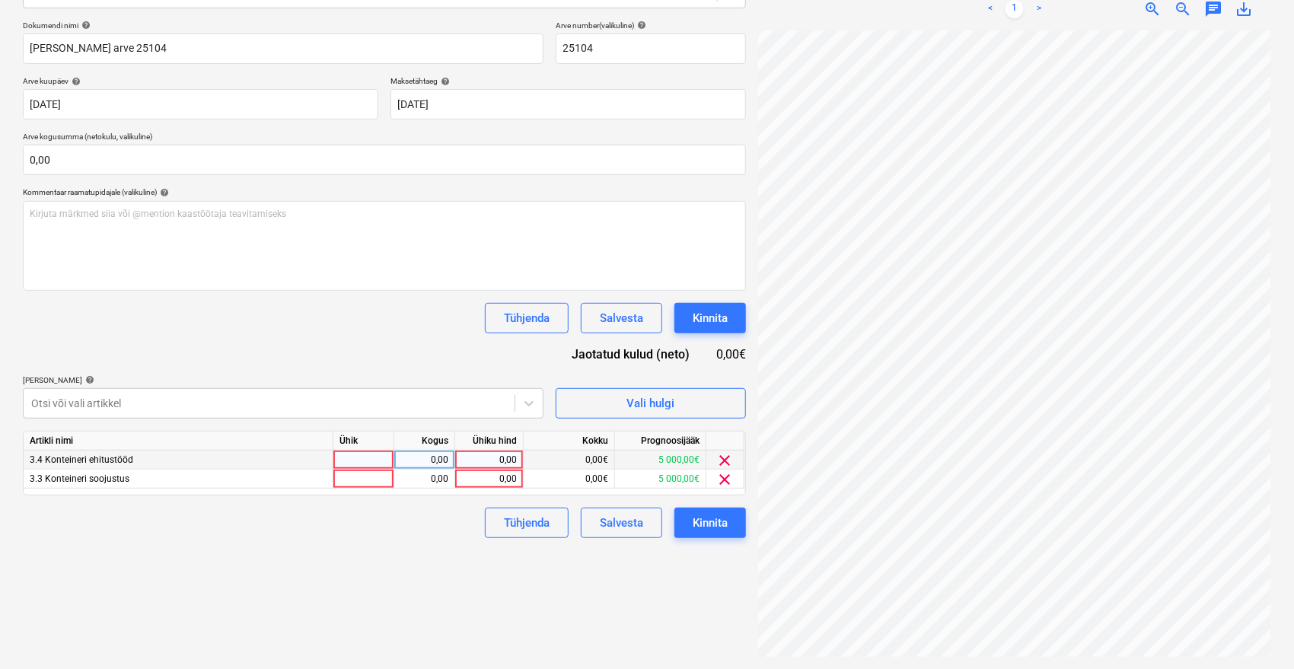
click at [494, 455] on div "0,00" at bounding box center [489, 460] width 56 height 19
type input "3225"
click at [524, 583] on div "Failide konteerimine Vali ettevõte Emileks OÜ [PERSON_NAME] uus ettevõte Vali d…" at bounding box center [384, 261] width 735 height 803
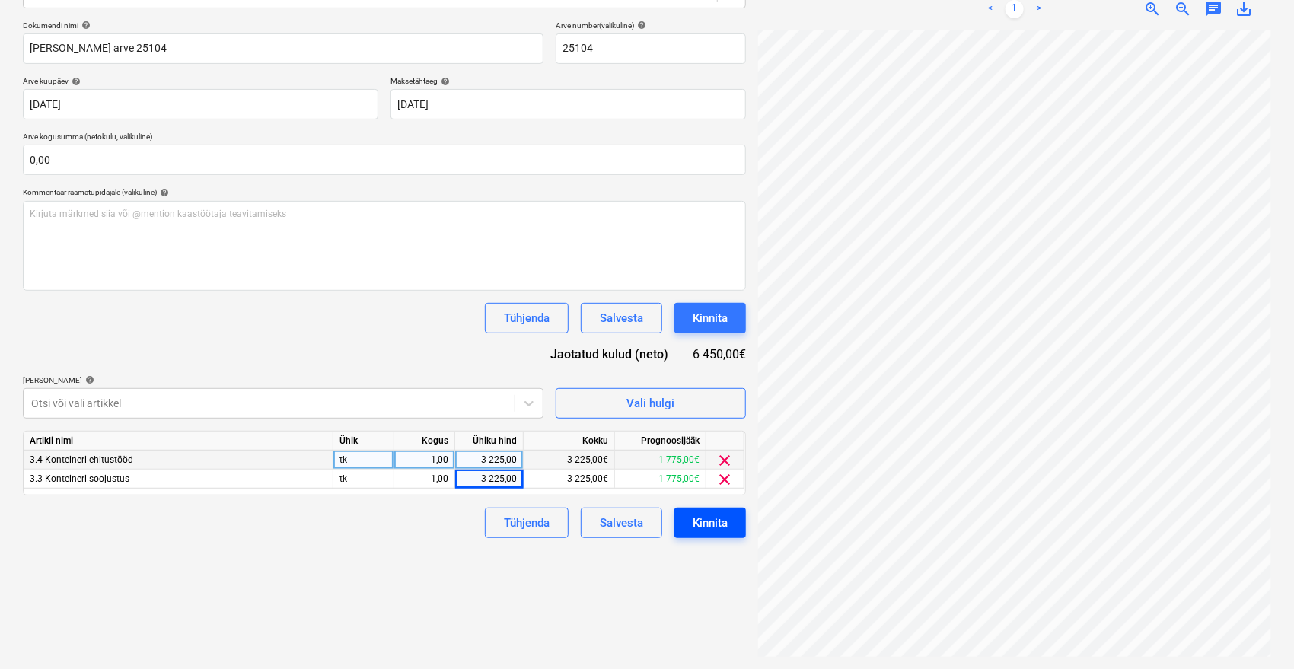
click at [717, 516] on div "Kinnita" at bounding box center [710, 523] width 35 height 20
